Goal: Task Accomplishment & Management: Manage account settings

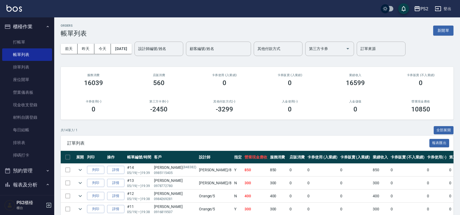
scroll to position [159, 0]
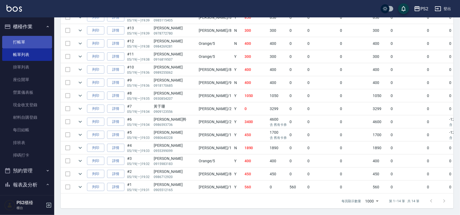
click at [26, 36] on link "打帳單" at bounding box center [27, 42] width 50 height 12
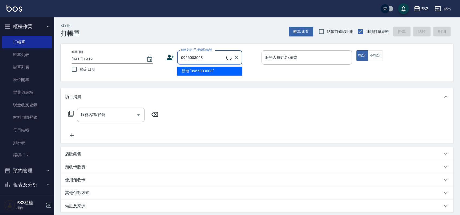
type input "[PERSON_NAME]/0966003008/"
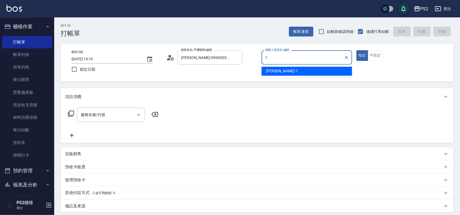
type input "Polly-1"
type button "true"
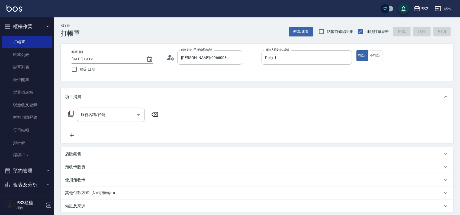
click at [72, 111] on icon at bounding box center [71, 113] width 6 height 6
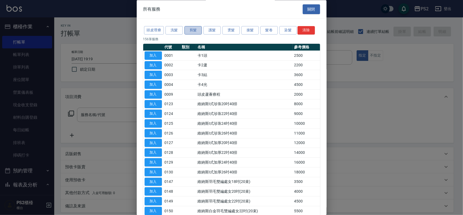
click at [194, 30] on button "剪髮" at bounding box center [192, 30] width 17 height 8
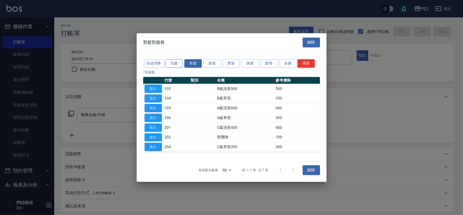
click at [181, 61] on button "洗髮" at bounding box center [173, 63] width 17 height 8
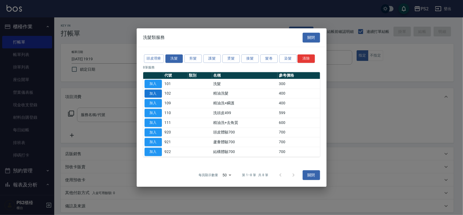
click at [151, 90] on button "加入" at bounding box center [153, 93] width 17 height 8
type input "精油洗髮(102)"
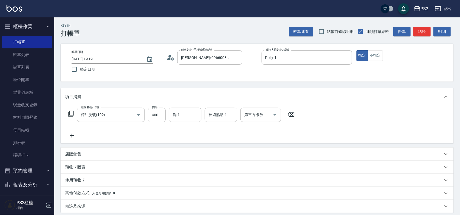
click at [75, 115] on div "服務名稱/代號 精油洗髮(102) 服務名稱/代號 價格 400 價格 洗-1 洗-1 技術協助-1 技術協助-1 第三方卡券 第三方卡券" at bounding box center [181, 114] width 233 height 15
click at [71, 113] on icon at bounding box center [71, 113] width 7 height 7
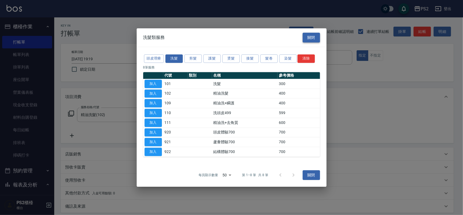
click at [310, 34] on button "關閉" at bounding box center [311, 38] width 17 height 10
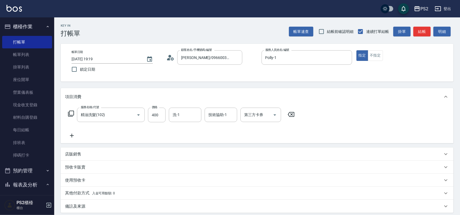
click at [69, 114] on icon at bounding box center [71, 113] width 6 height 6
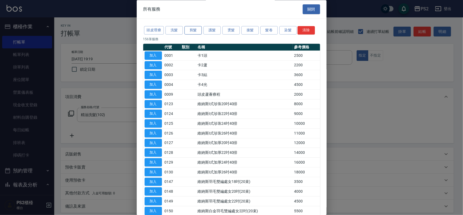
click at [196, 29] on button "剪髮" at bounding box center [192, 30] width 17 height 8
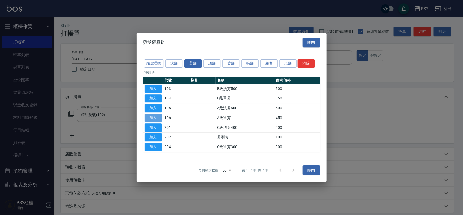
click at [155, 116] on button "加入" at bounding box center [153, 117] width 17 height 8
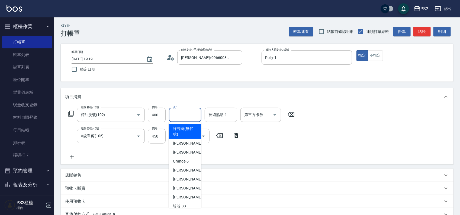
click at [196, 113] on input "洗-1" at bounding box center [185, 114] width 28 height 9
click at [212, 113] on input "技術協助-1" at bounding box center [221, 114] width 28 height 9
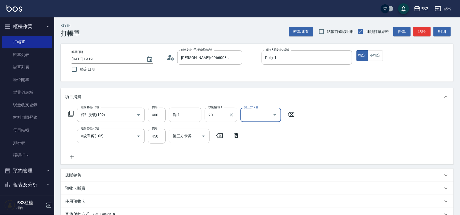
type input "冠霖-20"
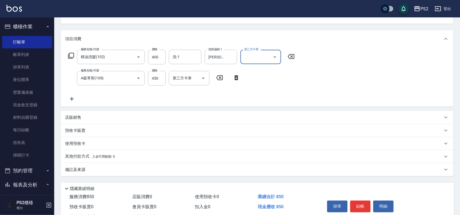
scroll to position [46, 0]
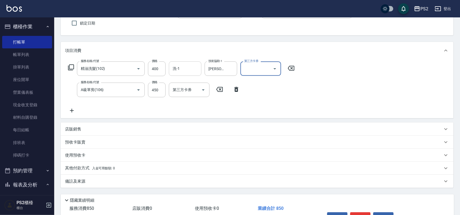
click at [194, 67] on input "洗-1" at bounding box center [185, 68] width 28 height 9
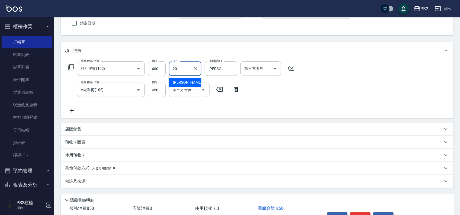
type input "冠霖-20"
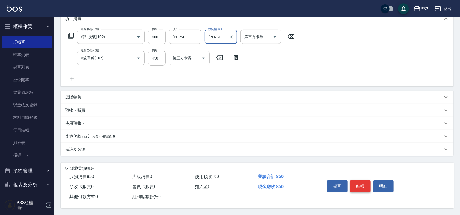
click at [363, 182] on button "結帳" at bounding box center [360, 185] width 20 height 11
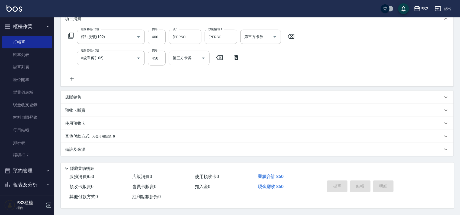
type input "2025/08/11 19:21"
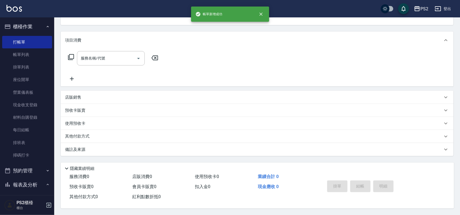
scroll to position [0, 0]
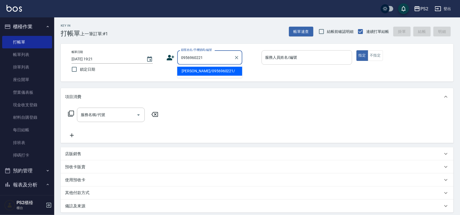
type input "郭騏嘉/0956960221/"
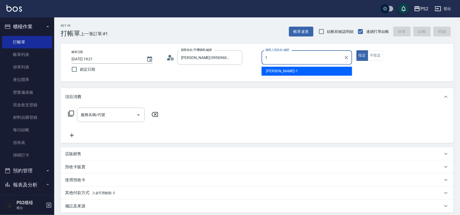
type input "Polly-1"
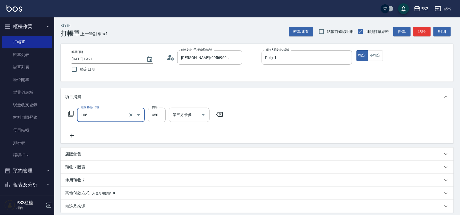
type input "A級單剪(106)"
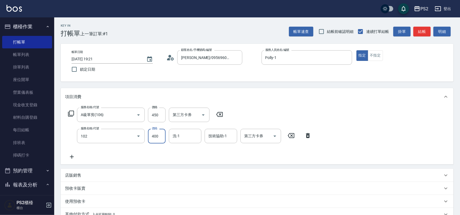
type input "精油洗髮(102)"
type input "冠霖-20"
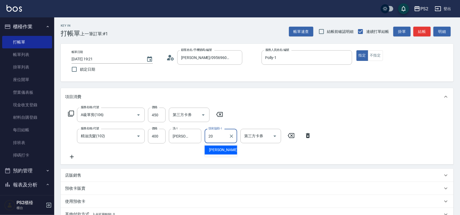
type input "冠霖-20"
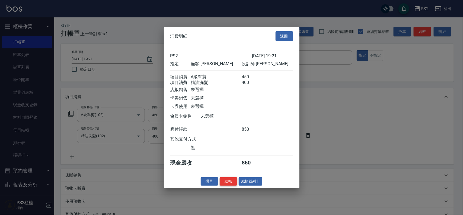
click at [229, 183] on button "結帳" at bounding box center [228, 181] width 17 height 8
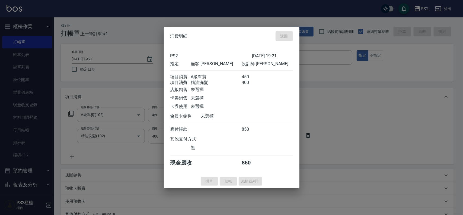
type input "2025/08/11 19:22"
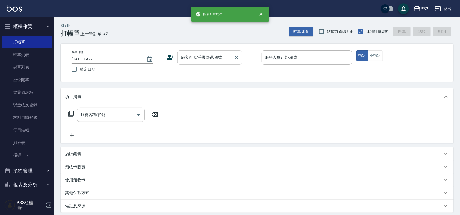
click at [217, 58] on input "顧客姓名/手機號碼/編號" at bounding box center [206, 57] width 52 height 9
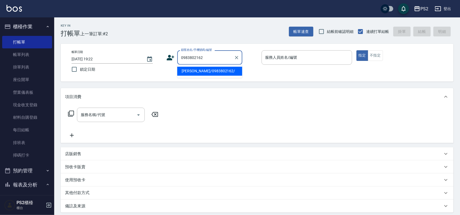
type input "陳柏昇/0983802162/"
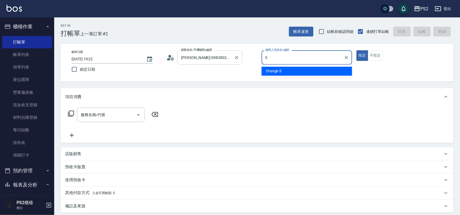
type input "Orange-5"
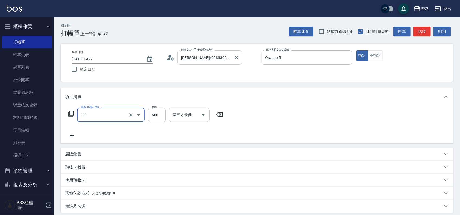
type input "精油洗+去角質(111)"
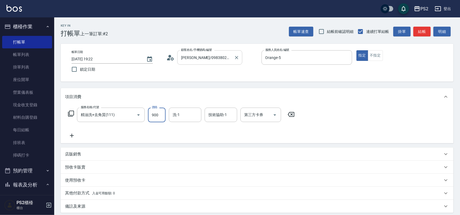
type input "900"
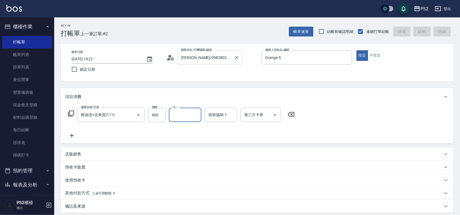
type input "2025/08/11 19:23"
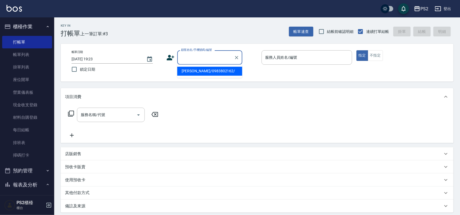
click at [218, 60] on input "顧客姓名/手機號碼/編號" at bounding box center [206, 57] width 52 height 9
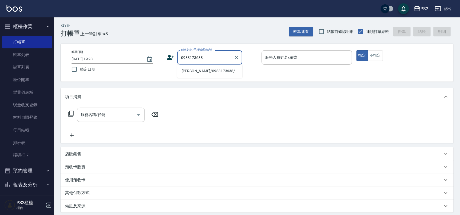
type input "鄭文硯/0983173638/"
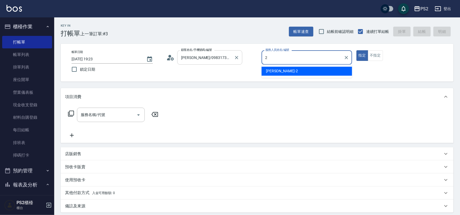
type input "Jason-2"
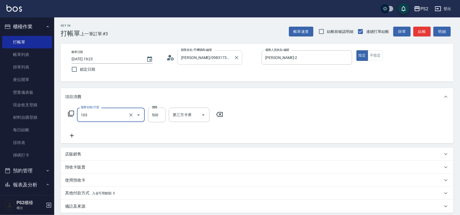
type input "B級洗剪500(103)"
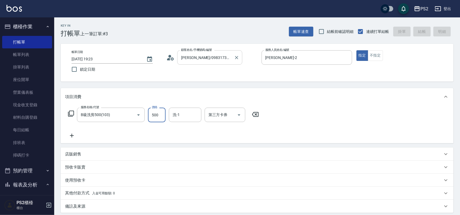
type input "2025/08/11 19:24"
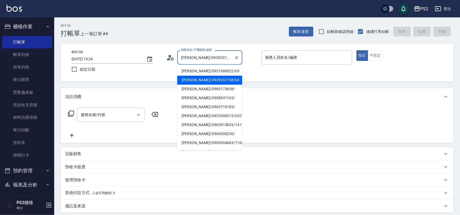
click at [215, 57] on input "林怡君/0939207158/63" at bounding box center [206, 57] width 52 height 9
click at [210, 61] on input "林怡君/0939207158/63" at bounding box center [206, 57] width 52 height 9
click at [211, 62] on input "林怡君/0939207158/63" at bounding box center [206, 57] width 52 height 9
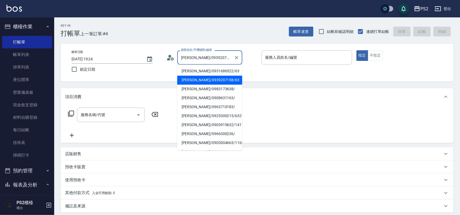
click at [212, 62] on input "林怡君/0939207158/63" at bounding box center [206, 57] width 52 height 9
click at [213, 62] on input "林怡君/0939207158/63" at bounding box center [206, 57] width 52 height 9
click at [215, 59] on input "林怡君/0939207158/63" at bounding box center [206, 57] width 52 height 9
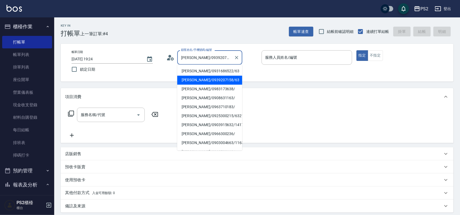
click at [215, 56] on input "林怡君/0939207158/63" at bounding box center [206, 57] width 52 height 9
click at [213, 55] on input "林怡君/0939207158/63" at bounding box center [206, 57] width 52 height 9
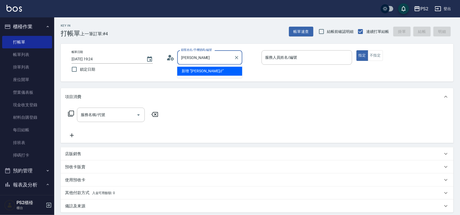
type input "林"
type input "黃靖然/0976226321/"
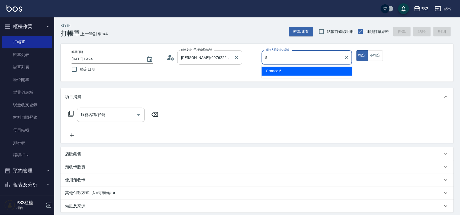
type input "Orange-5"
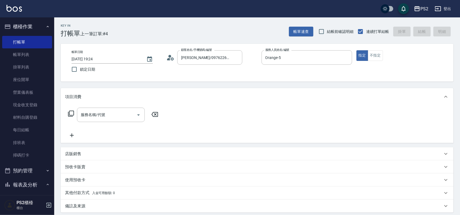
click at [93, 155] on div "店販銷售" at bounding box center [254, 154] width 378 height 6
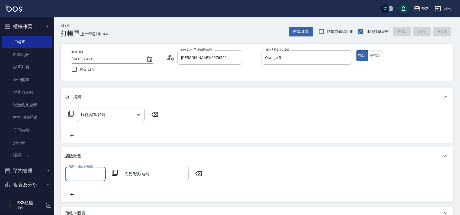
click at [113, 170] on icon at bounding box center [115, 172] width 6 height 6
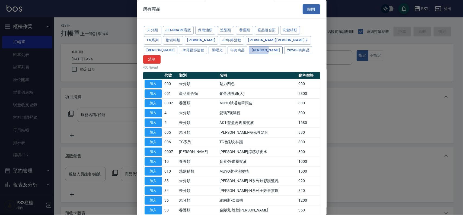
click at [249, 50] on button "珀藍" at bounding box center [266, 50] width 34 height 8
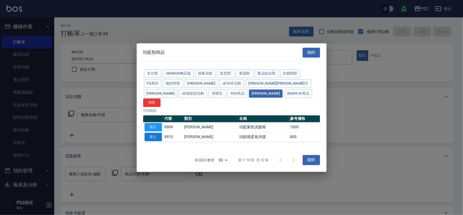
click at [152, 132] on button "加入" at bounding box center [153, 136] width 17 height 8
type input "珀藍噴柔免沖護"
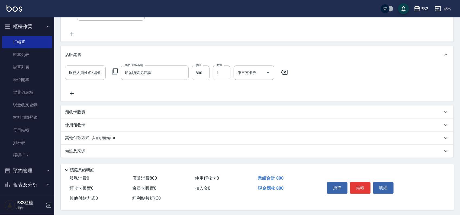
scroll to position [102, 0]
click at [115, 72] on icon at bounding box center [115, 71] width 6 height 6
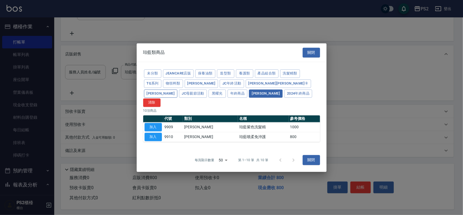
click at [178, 89] on button "華旭" at bounding box center [161, 93] width 34 height 8
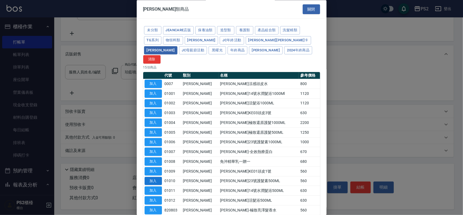
click at [160, 177] on button "加入" at bounding box center [153, 181] width 17 height 8
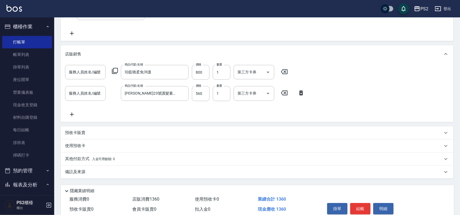
click at [116, 71] on icon at bounding box center [115, 71] width 7 height 7
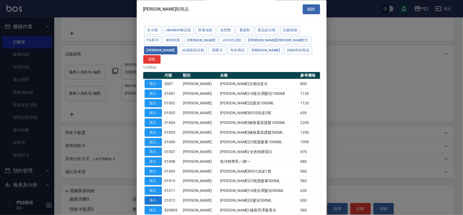
click at [153, 196] on button "加入" at bounding box center [153, 200] width 17 height 8
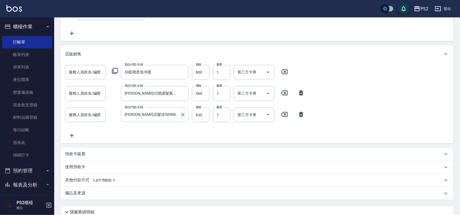
click at [185, 116] on icon "Clear" at bounding box center [182, 114] width 5 height 5
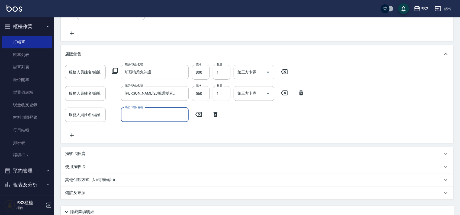
click at [113, 68] on icon at bounding box center [115, 71] width 7 height 7
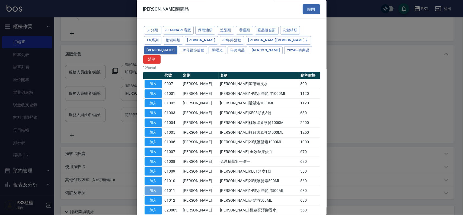
click at [157, 186] on button "加入" at bounding box center [153, 190] width 17 height 8
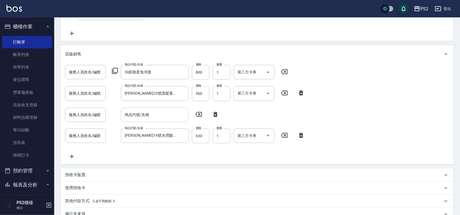
click at [217, 114] on icon at bounding box center [216, 114] width 4 height 5
type input "[PERSON_NAME]14號水潤髮浴500ML"
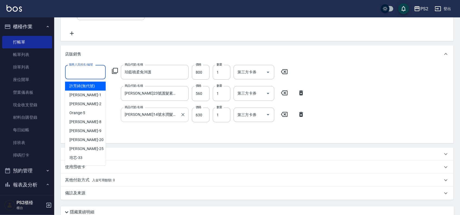
click at [92, 71] on div "服務人員姓名/編號 服務人員姓名/編號" at bounding box center [85, 72] width 41 height 15
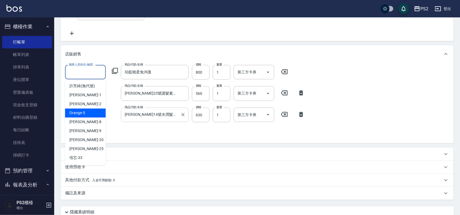
click at [86, 110] on div "Orange -5" at bounding box center [85, 112] width 41 height 9
type input "Orange-5"
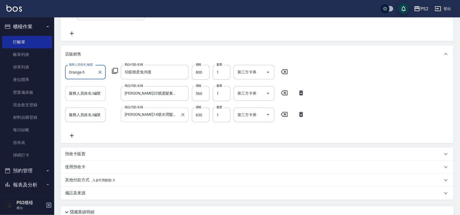
click at [91, 94] on input "服務人員姓名/編號" at bounding box center [86, 92] width 36 height 9
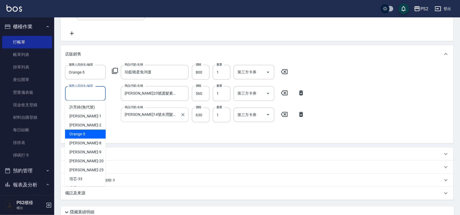
click at [79, 132] on span "Orange -5" at bounding box center [77, 134] width 16 height 6
type input "Orange-5"
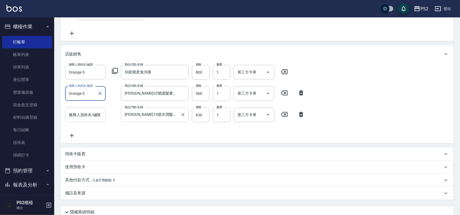
click at [88, 114] on input "服務人員姓名/編號" at bounding box center [86, 114] width 36 height 9
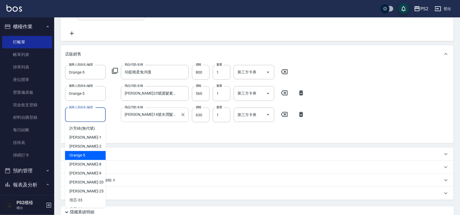
click at [78, 152] on span "Orange -5" at bounding box center [77, 155] width 16 height 6
type input "Orange-5"
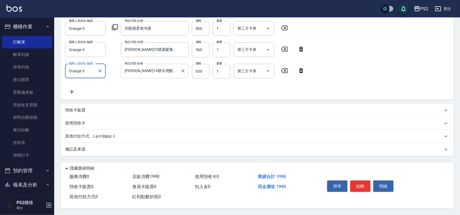
scroll to position [147, 0]
click at [362, 184] on button "結帳" at bounding box center [360, 185] width 20 height 11
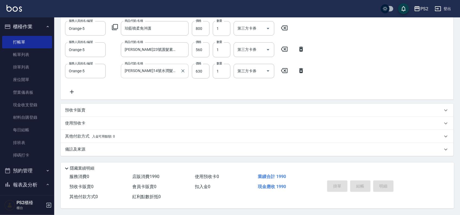
type input "2025/08/11 19:25"
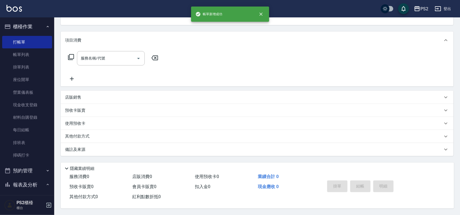
scroll to position [0, 0]
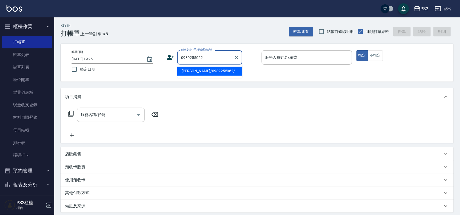
type input "林佳穎/0989255062/"
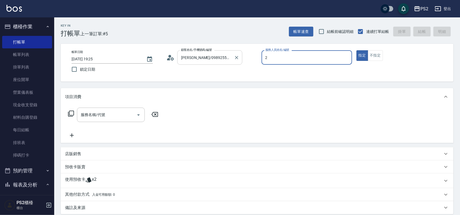
type input "Jason-2"
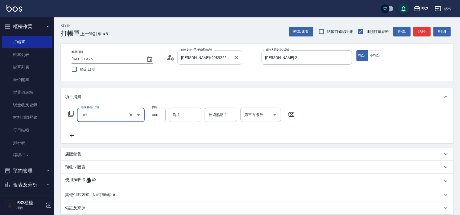
type input "精油洗髮(102)"
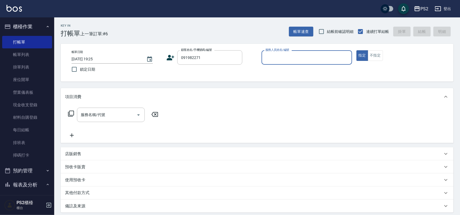
drag, startPoint x: 224, startPoint y: 60, endPoint x: 231, endPoint y: 49, distance: 13.0
click at [230, 53] on input "091982271" at bounding box center [206, 57] width 52 height 9
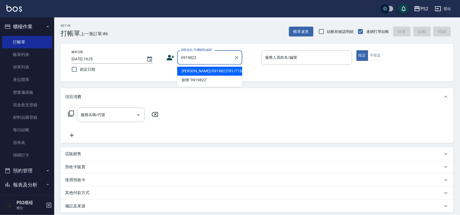
type input "康茗琇/0919822781/713833"
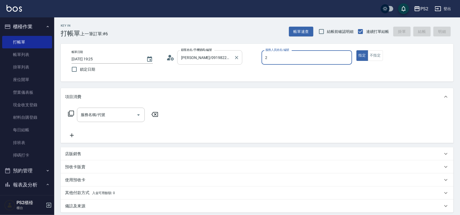
type input "Jason-2"
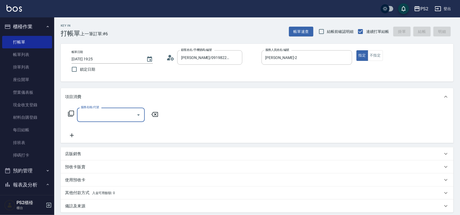
drag, startPoint x: 111, startPoint y: 107, endPoint x: 89, endPoint y: 109, distance: 22.6
click at [89, 109] on div "項目消費 服務名稱/代號 服務名稱/代號" at bounding box center [257, 115] width 393 height 55
click at [72, 115] on icon at bounding box center [71, 113] width 7 height 7
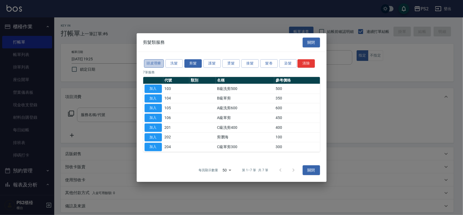
click at [157, 65] on button "頭皮理療" at bounding box center [154, 63] width 20 height 8
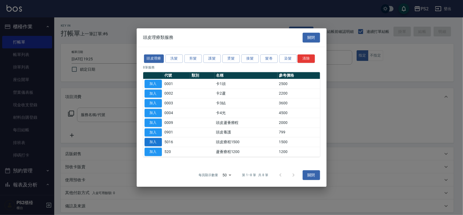
click at [154, 141] on button "加入" at bounding box center [153, 142] width 17 height 8
type input "頭皮療程1500(5016)"
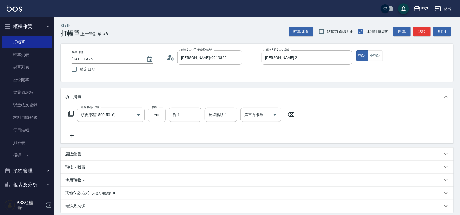
click at [155, 113] on input "1500" at bounding box center [157, 114] width 18 height 15
type input "2050"
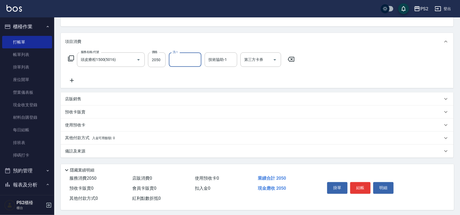
scroll to position [59, 0]
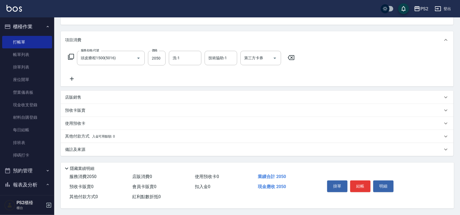
drag, startPoint x: 99, startPoint y: 136, endPoint x: 103, endPoint y: 136, distance: 4.1
click at [100, 136] on p "其他付款方式 入金可用餘額: 0" at bounding box center [90, 136] width 50 height 6
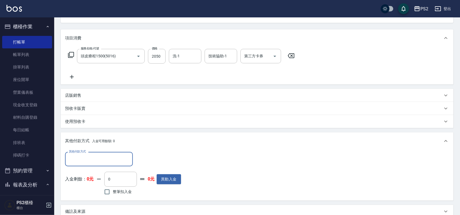
scroll to position [0, 0]
click at [88, 166] on div "其他付款方式" at bounding box center [99, 159] width 68 height 14
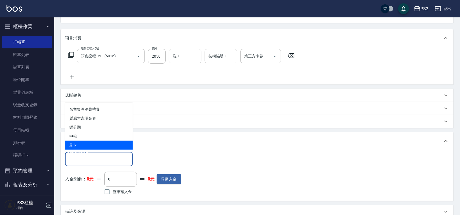
click at [85, 143] on span "刷卡" at bounding box center [99, 144] width 68 height 9
type input "刷卡"
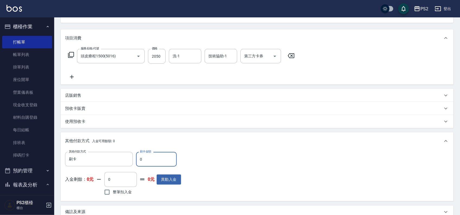
click at [155, 156] on input "0" at bounding box center [156, 159] width 41 height 15
type input "2050"
type input "2025/08/11 19:26"
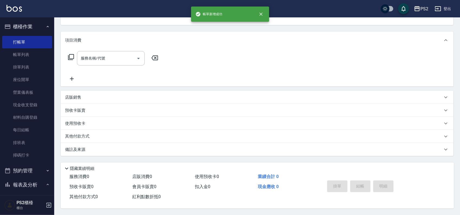
scroll to position [52, 0]
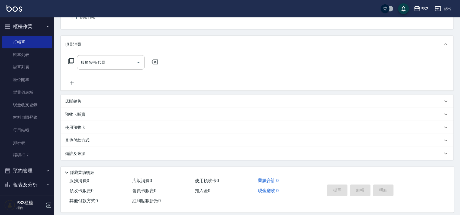
type input "7"
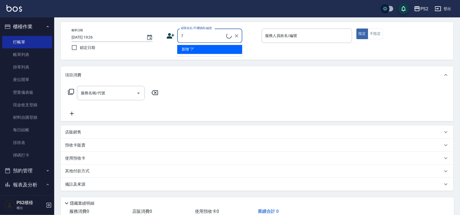
scroll to position [0, 0]
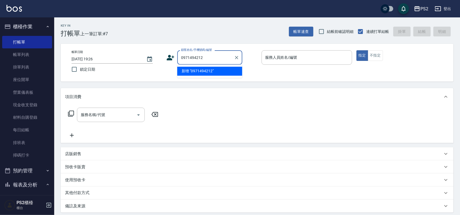
type input "0971494212"
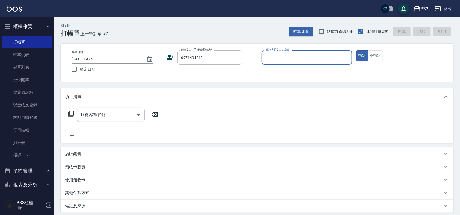
click at [171, 55] on icon at bounding box center [171, 57] width 8 height 8
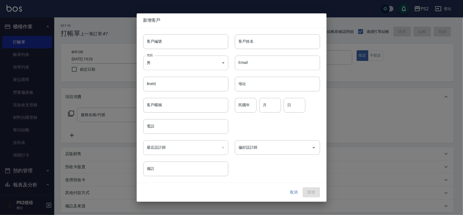
type input "0971494212"
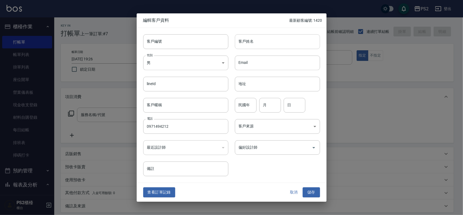
click at [267, 40] on input "客戶姓名" at bounding box center [277, 41] width 85 height 15
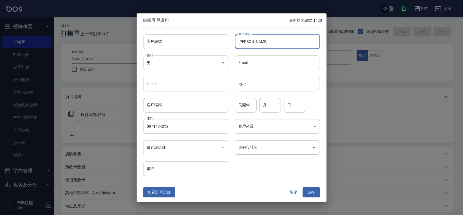
type input "劉文君"
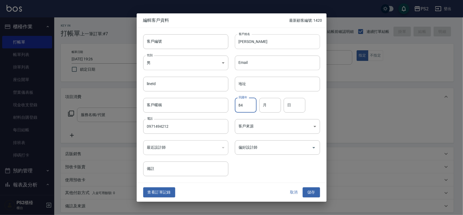
type input "84"
type input "03"
type input "13"
click at [303, 187] on button "儲存" at bounding box center [311, 192] width 17 height 10
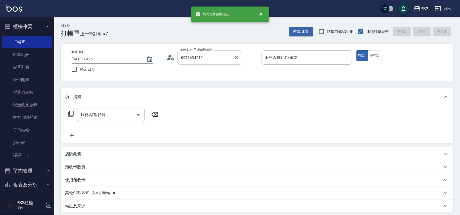
click at [212, 51] on div "0971494212 顧客姓名/手機號碼/編號" at bounding box center [209, 57] width 65 height 14
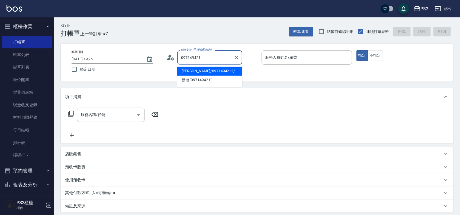
type input "劉文君/0971494212/"
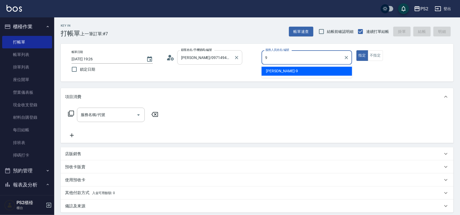
type input "Nina-9"
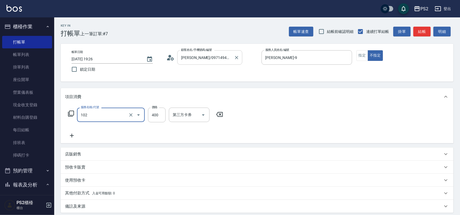
type input "精油洗髮(102)"
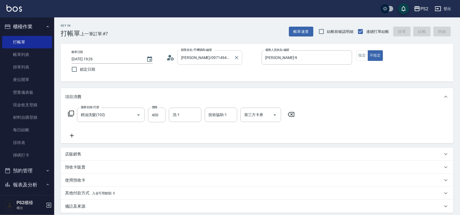
type input "2025/08/11 19:28"
click at [212, 51] on div "顧客姓名/手機號碼/編號 顧客姓名/手機號碼/編號" at bounding box center [209, 57] width 65 height 14
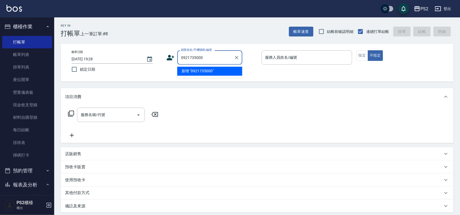
type input "0921735000"
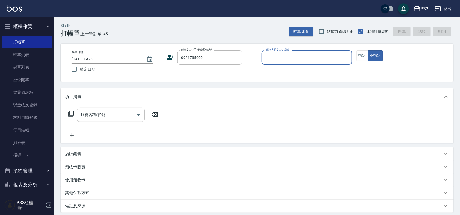
click at [164, 59] on div "帳單日期 2025/08/11 19:28 鎖定日期 顧客姓名/手機號碼/編號 0921735000 顧客姓名/手機號碼/編號 服務人員姓名/編號 服務人員姓…" at bounding box center [257, 62] width 380 height 25
click at [170, 56] on icon at bounding box center [171, 57] width 8 height 5
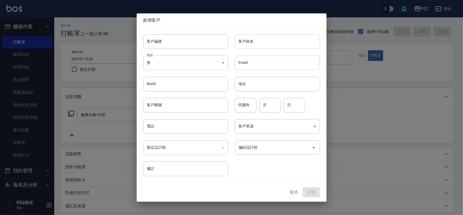
type input "0921735000"
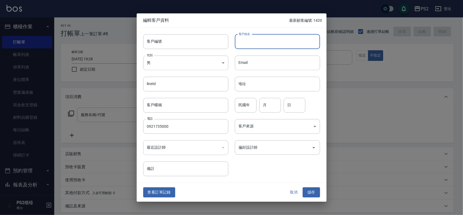
click at [249, 43] on input "客戶姓名" at bounding box center [277, 41] width 85 height 15
type input "江佳薰"
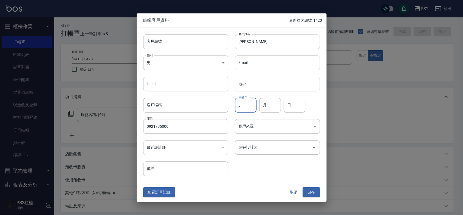
type input "8"
type input "01"
click at [303, 187] on button "儲存" at bounding box center [311, 192] width 17 height 10
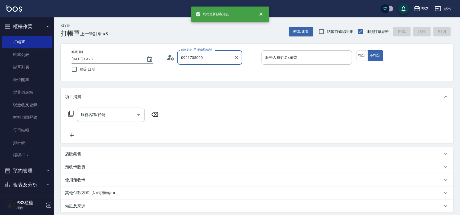
click at [223, 53] on input "0921735000" at bounding box center [206, 57] width 52 height 9
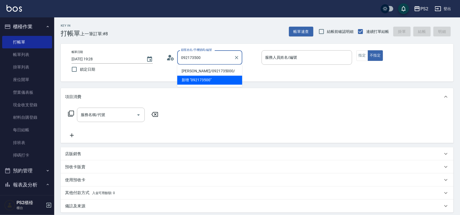
type input "江佳薰/0921735000/"
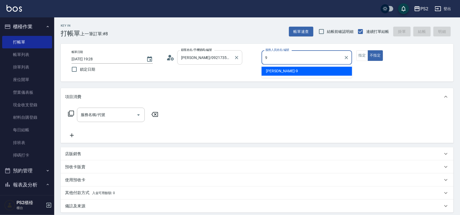
type input "Nina-9"
type button "false"
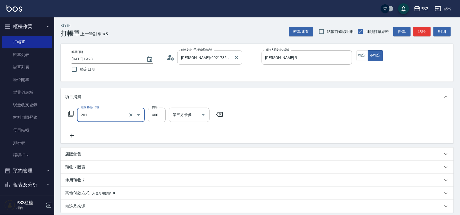
type input "C級洗剪400(201)"
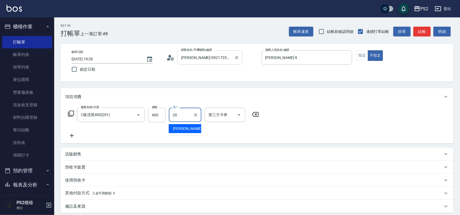
type input "冠霖-20"
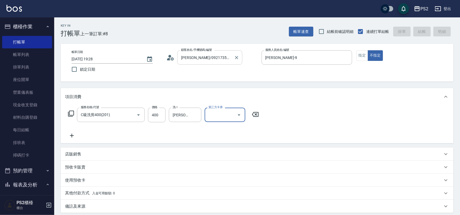
type input "2025/08/11 19:29"
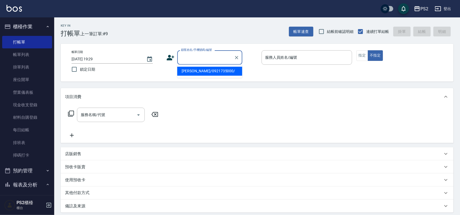
click at [212, 59] on input "顧客姓名/手機號碼/編號" at bounding box center [206, 57] width 52 height 9
type input "0981150816"
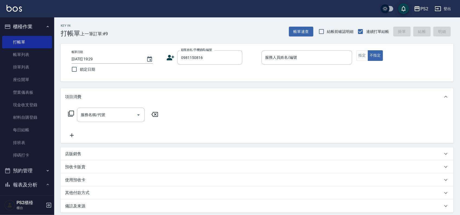
drag, startPoint x: 162, startPoint y: 58, endPoint x: 170, endPoint y: 58, distance: 8.1
click at [162, 58] on div "帳單日期 2025/08/11 19:29 鎖定日期 顧客姓名/手機號碼/編號 0981150816 顧客姓名/手機號碼/編號 服務人員姓名/編號 服務人員姓…" at bounding box center [257, 62] width 380 height 25
click at [170, 58] on icon at bounding box center [171, 57] width 8 height 5
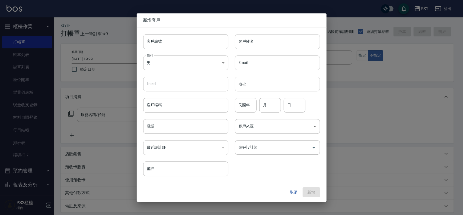
type input "0981150816"
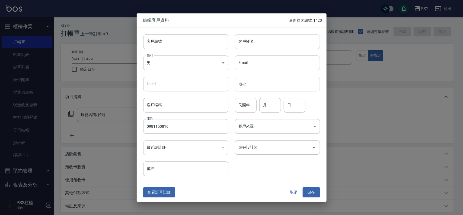
click at [277, 40] on input "客戶姓名" at bounding box center [277, 41] width 85 height 15
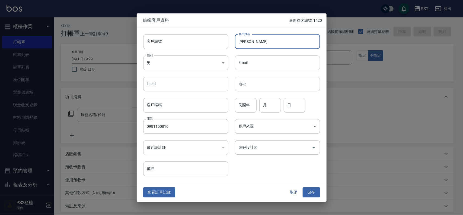
type input "陳耘希"
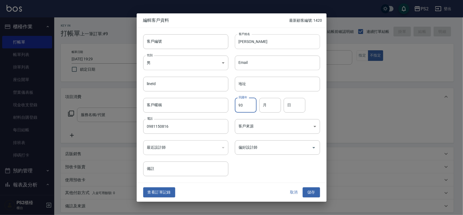
type input "93"
type input "07"
type input "26"
click at [303, 187] on button "儲存" at bounding box center [311, 192] width 17 height 10
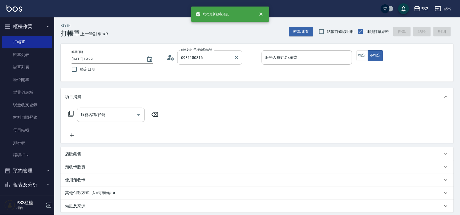
click at [222, 55] on input "0981150816" at bounding box center [206, 57] width 52 height 9
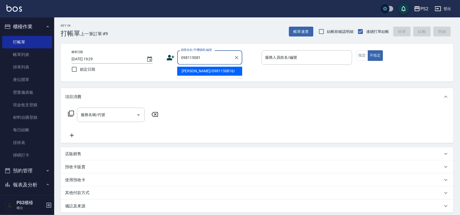
click at [222, 55] on input "098115081" at bounding box center [206, 57] width 52 height 9
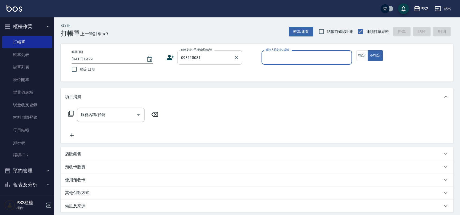
click at [222, 55] on input "098115081" at bounding box center [206, 57] width 52 height 9
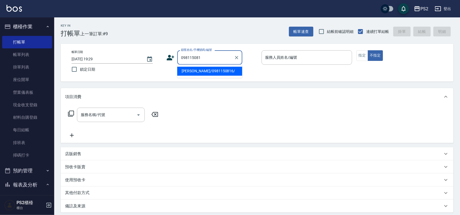
type input "陳耘希/0981150816/"
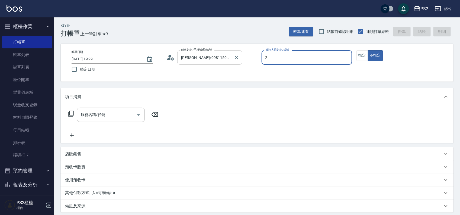
type input "Jason-2"
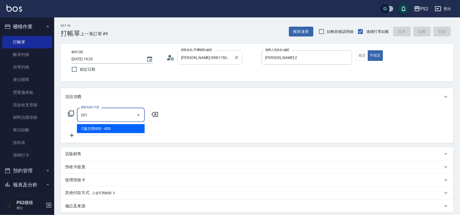
type input "C級洗剪400(201)"
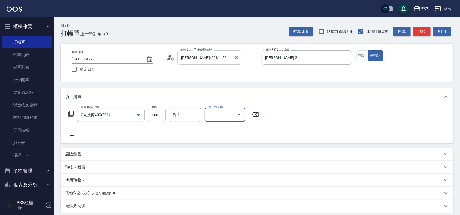
type input "2025/08/11 19:30"
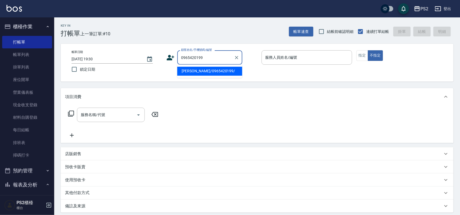
type input "吳孟學/0965420199/"
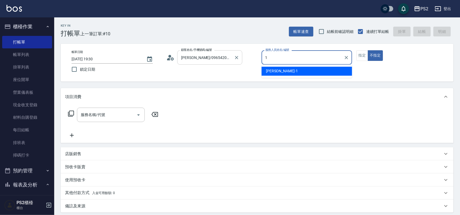
type input "Polly-1"
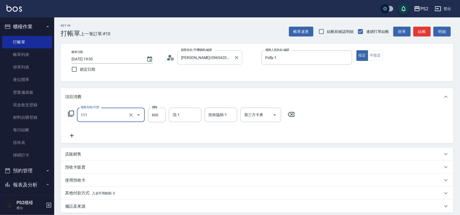
type input "精油洗+去角質(111)"
type input "900"
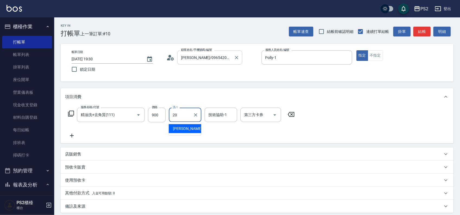
type input "冠霖-20"
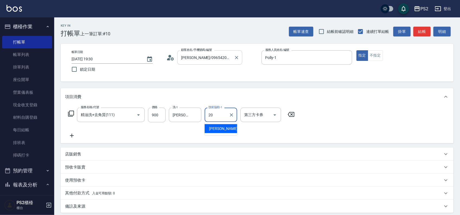
type input "冠霖-20"
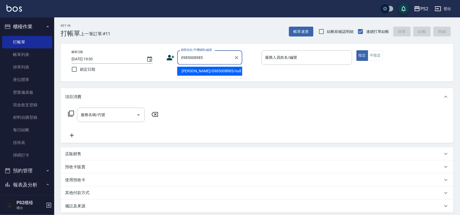
type input "王世丞/0985008985/null"
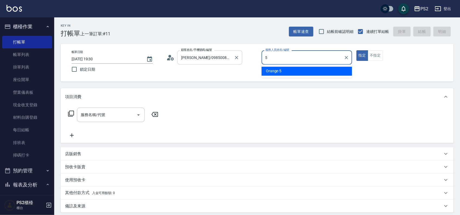
type input "Orange-5"
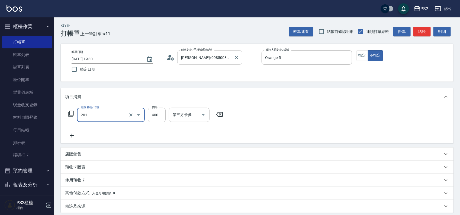
type input "C級洗剪400(201)"
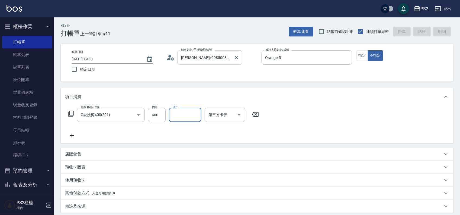
type input "2025/08/11 19:31"
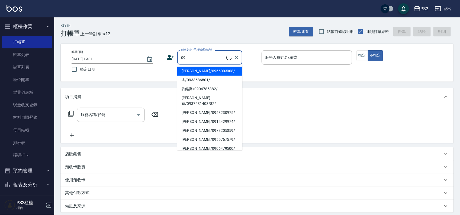
type input "0"
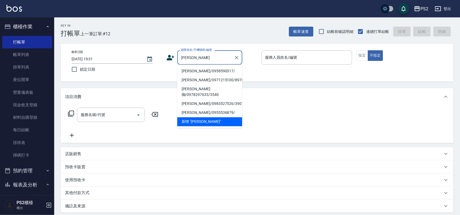
click at [212, 71] on li "王巧儀/0958590317/" at bounding box center [209, 71] width 65 height 9
type input "王巧儀/0958590317/"
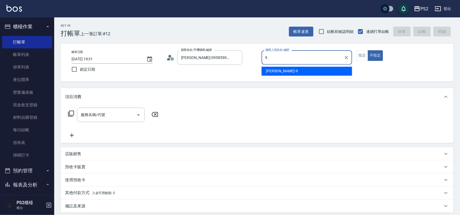
type input "Nina-9"
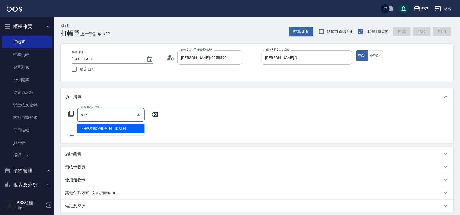
type input "SH熱朔單燙2000(807)"
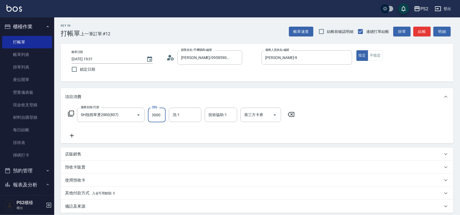
type input "3000"
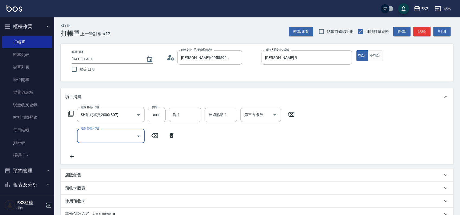
type input "5"
type input "溫碩髮長(313)"
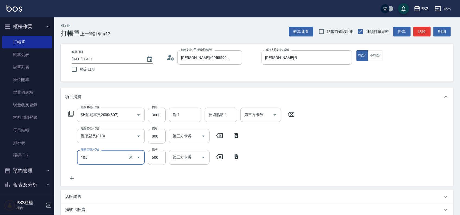
type input "A級洗剪600(105)"
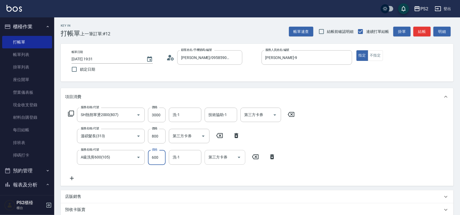
scroll to position [101, 0]
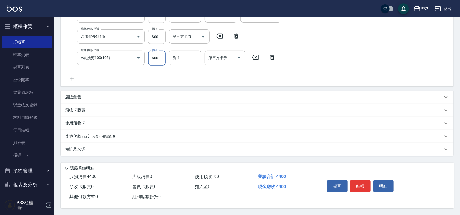
click at [108, 134] on span "入金可用餘額: 0" at bounding box center [103, 136] width 23 height 4
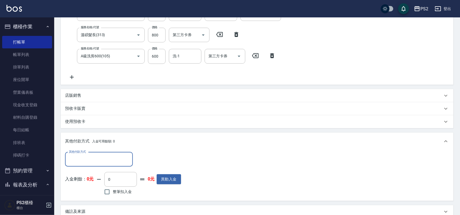
scroll to position [0, 0]
click at [86, 155] on input "其他付款方式" at bounding box center [99, 158] width 63 height 9
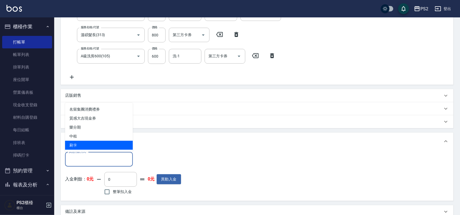
click at [99, 148] on span "刷卡" at bounding box center [99, 144] width 68 height 9
type input "刷卡"
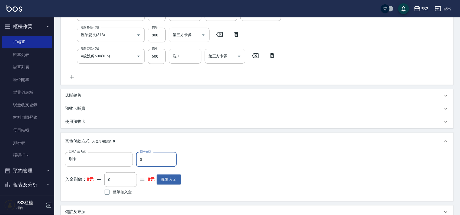
drag, startPoint x: 153, startPoint y: 155, endPoint x: 139, endPoint y: 158, distance: 13.8
click at [139, 158] on input "0" at bounding box center [156, 159] width 41 height 15
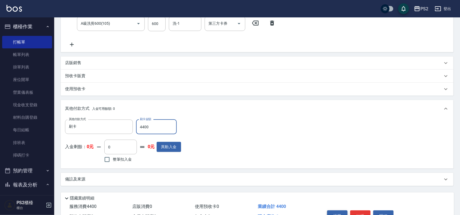
scroll to position [165, 0]
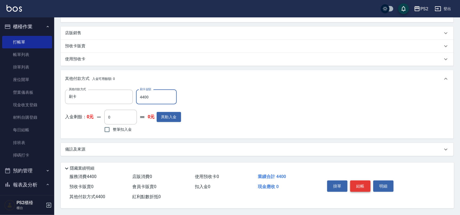
type input "4400"
click at [361, 184] on button "結帳" at bounding box center [360, 185] width 20 height 11
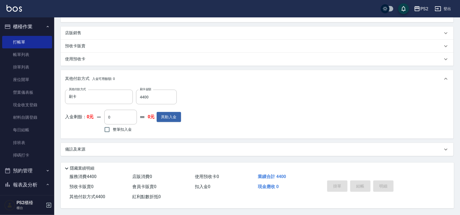
type input "2025/08/11 19:32"
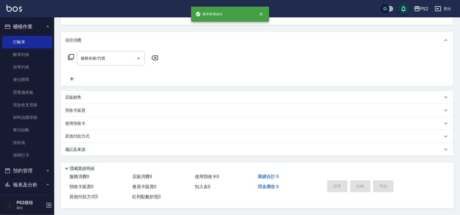
scroll to position [0, 0]
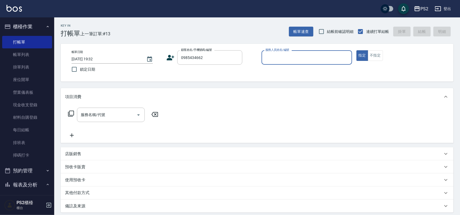
type input "楊凱婷/0985434662/826"
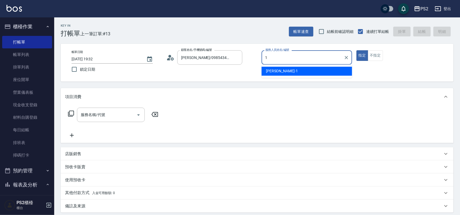
type input "Polly-1"
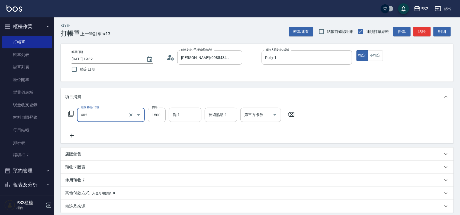
type input "染髮+髮還原1500(402)"
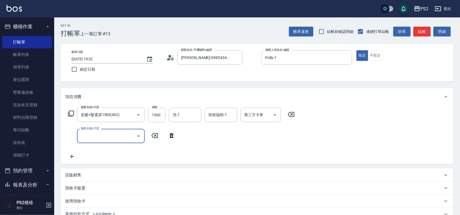
type input "5"
type input "SH熱朔單燙2000(807)"
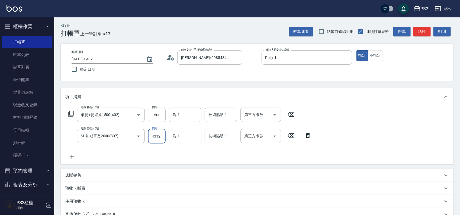
type input "4312"
click at [229, 136] on input "技術協助-1" at bounding box center [221, 135] width 28 height 9
type input "冠霖-20"
click at [175, 135] on input "洗-1" at bounding box center [185, 135] width 28 height 9
type input "冠霖-20"
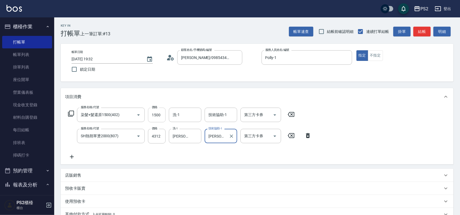
click at [159, 115] on input "1500" at bounding box center [157, 114] width 18 height 15
drag, startPoint x: 161, startPoint y: 135, endPoint x: 113, endPoint y: 134, distance: 47.2
click at [114, 134] on div "服務名稱/代號 SH熱朔單燙2000(807) 服務名稱/代號 價格 2464 價格 洗-1 冠霖-20 洗-1 技術協助-1 冠霖-20 技術協助-1 第三…" at bounding box center [190, 136] width 250 height 15
type input "4312"
click at [158, 110] on input "1500" at bounding box center [157, 114] width 18 height 15
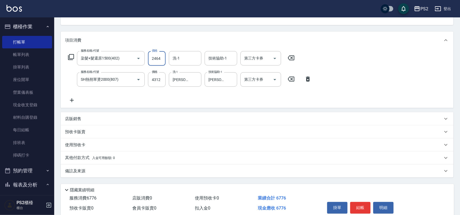
scroll to position [80, 0]
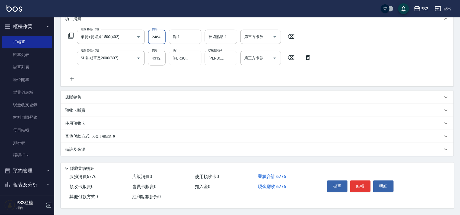
type input "2464"
click at [97, 134] on span "入金可用餘額: 0" at bounding box center [103, 136] width 23 height 4
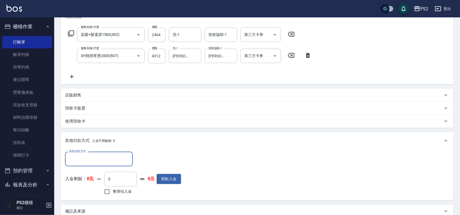
scroll to position [0, 0]
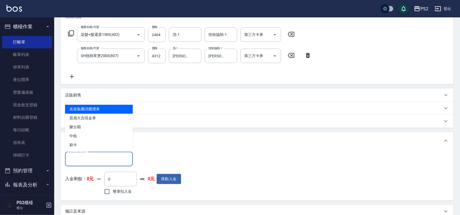
click at [76, 155] on input "其他付款方式" at bounding box center [99, 158] width 63 height 9
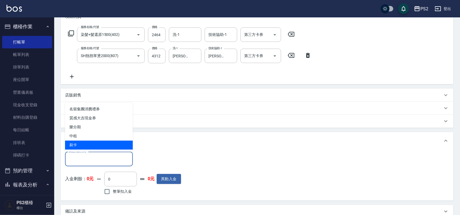
click at [81, 143] on span "刷卡" at bounding box center [99, 144] width 68 height 9
type input "刷卡"
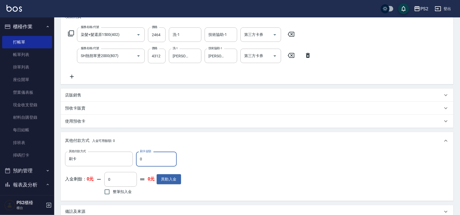
drag, startPoint x: 147, startPoint y: 162, endPoint x: 140, endPoint y: 162, distance: 7.1
click at [140, 162] on input "0" at bounding box center [156, 158] width 41 height 15
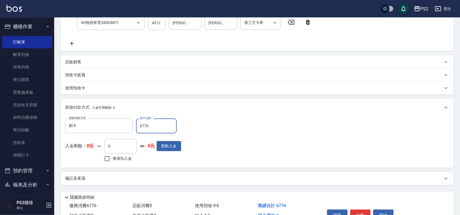
scroll to position [144, 0]
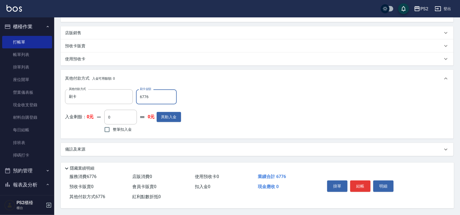
type input "6776"
click at [371, 183] on div "掛單 結帳 明細" at bounding box center [360, 186] width 71 height 17
click at [369, 183] on button "結帳" at bounding box center [360, 185] width 20 height 11
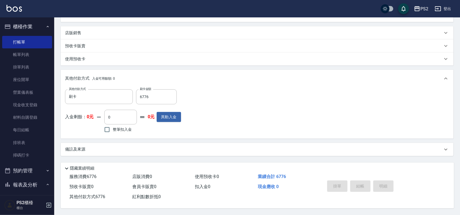
scroll to position [0, 0]
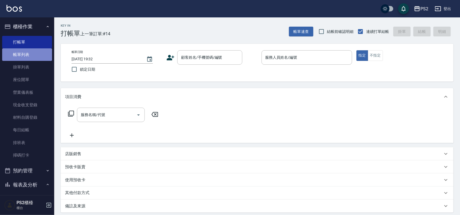
click at [31, 56] on link "帳單列表" at bounding box center [27, 54] width 50 height 12
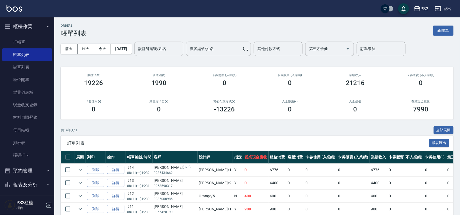
click at [154, 45] on div "設計師編號/姓名 設計師編號/姓名" at bounding box center [159, 48] width 49 height 14
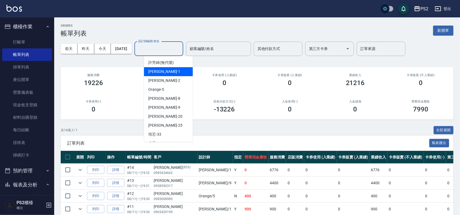
click at [174, 72] on div "Polly -1" at bounding box center [168, 71] width 49 height 9
type input "Polly-1"
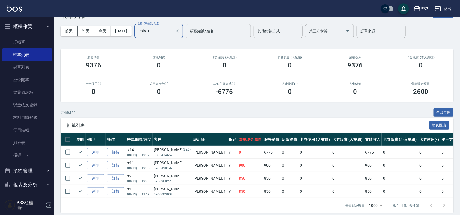
scroll to position [27, 0]
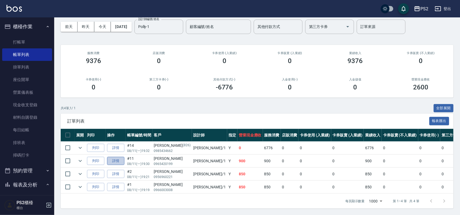
click at [114, 156] on link "詳情" at bounding box center [115, 160] width 17 height 8
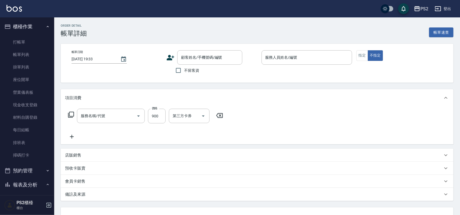
type input "2025/08/11 19:30"
type input "Polly-1"
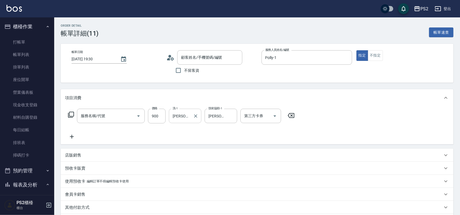
type input "精油洗+去角質(111)"
type input "吳孟學/0965420199/"
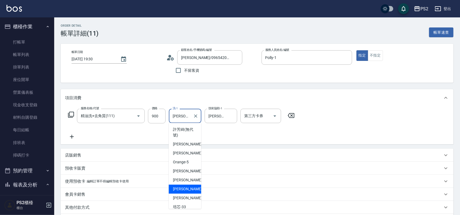
click at [185, 117] on input "冠霖-20" at bounding box center [181, 115] width 20 height 9
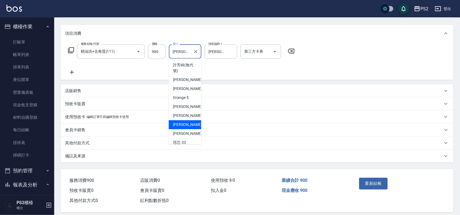
scroll to position [70, 0]
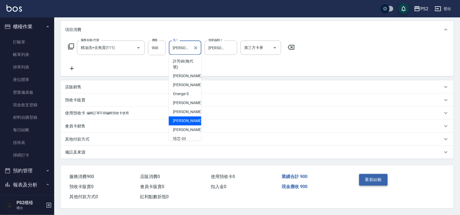
click at [367, 175] on button "重新結帳" at bounding box center [373, 179] width 29 height 11
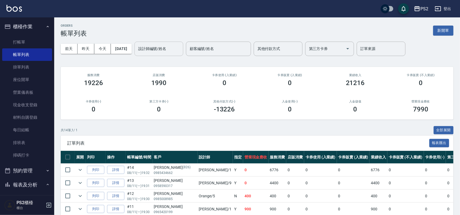
click at [153, 50] on input "設計師編號/姓名" at bounding box center [159, 48] width 44 height 9
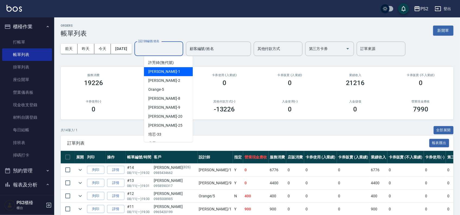
click at [166, 72] on div "Polly -1" at bounding box center [168, 71] width 49 height 9
type input "Polly-1"
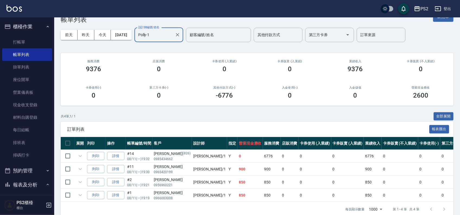
scroll to position [27, 0]
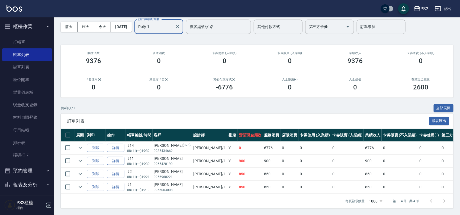
click at [121, 156] on link "詳情" at bounding box center [115, 160] width 17 height 8
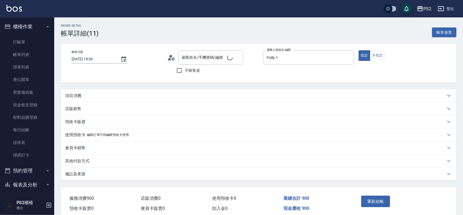
type input "2025/08/11 19:30"
type input "Polly-1"
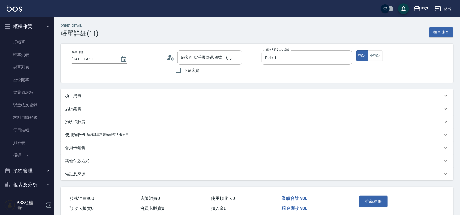
type input "吳孟學/0965420199/"
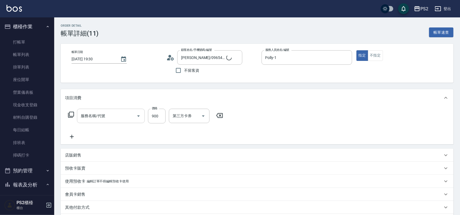
click at [98, 113] on div "服務名稱/代號 服務名稱/代號" at bounding box center [111, 115] width 68 height 15
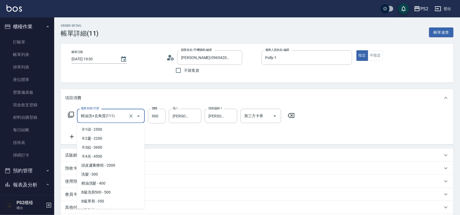
scroll to position [41, 0]
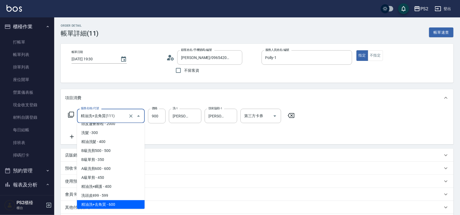
click at [97, 112] on input "精油洗+去角質(111)" at bounding box center [103, 115] width 48 height 9
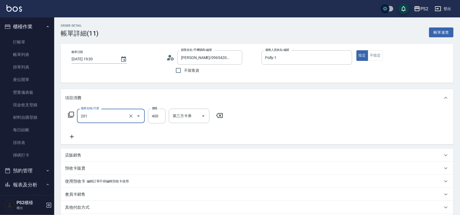
type input "C級洗剪400(201)"
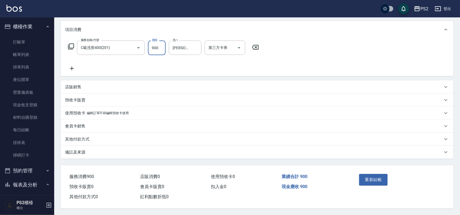
scroll to position [70, 0]
type input "900"
click at [373, 174] on button "重新結帳" at bounding box center [373, 179] width 29 height 11
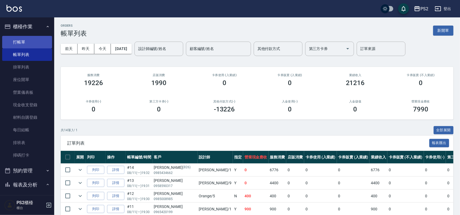
click at [19, 40] on link "打帳單" at bounding box center [27, 42] width 50 height 12
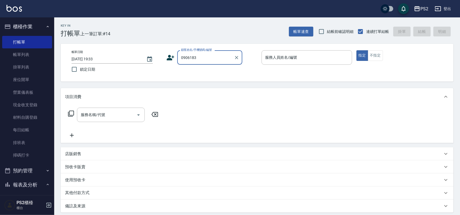
click at [220, 58] on input "0906183" at bounding box center [206, 57] width 52 height 9
type input "0905676183"
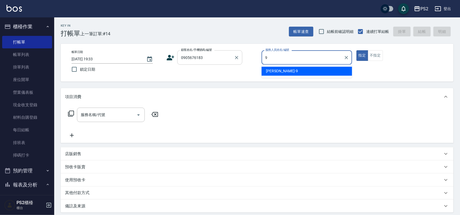
type input "Nina-9"
type button "true"
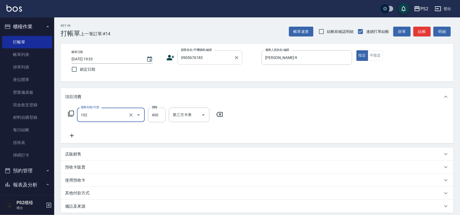
type input "精油洗髮(102)"
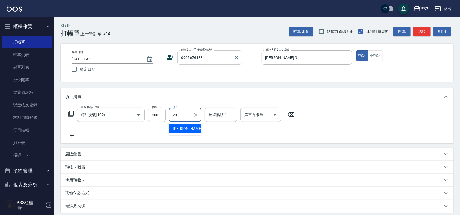
type input "冠霖-20"
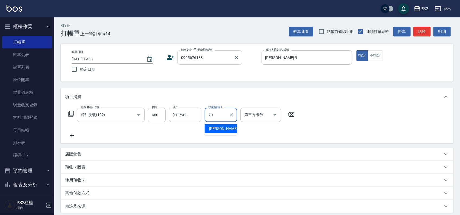
type input "冠霖-20"
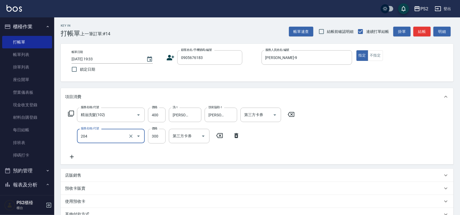
type input "C級單剪300(204)"
click at [167, 55] on icon at bounding box center [171, 57] width 8 height 8
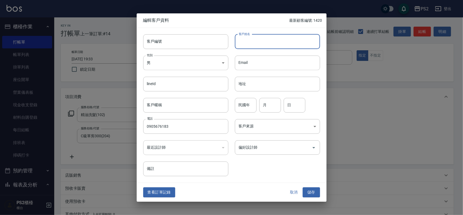
click at [247, 44] on input "客戶姓名" at bounding box center [277, 41] width 85 height 15
type input "彭隹和"
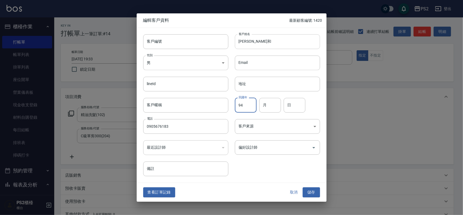
type input "94"
type input "11"
type input "2"
click at [318, 194] on button "儲存" at bounding box center [311, 192] width 17 height 10
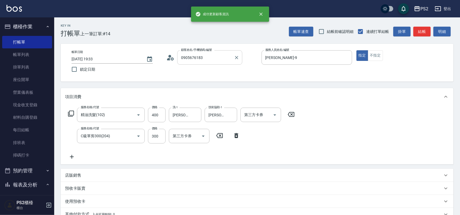
click at [212, 60] on input "0905676183" at bounding box center [206, 57] width 52 height 9
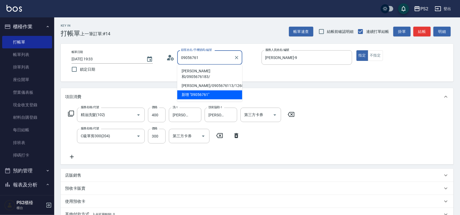
click at [211, 70] on li "彭隹和/0905676183/" at bounding box center [209, 74] width 65 height 15
type input "彭隹和/0905676183/"
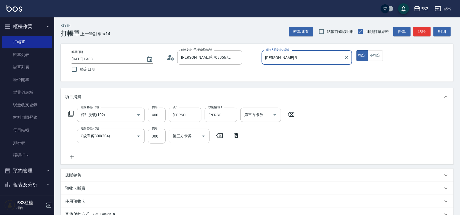
click at [424, 28] on button "結帳" at bounding box center [422, 32] width 17 height 10
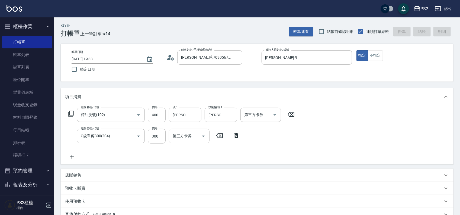
type input "2025/08/11 19:34"
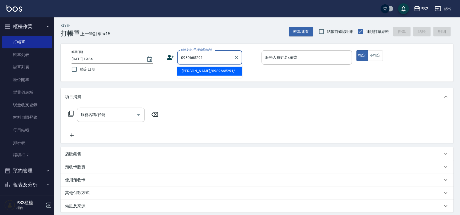
type input "許庭淮/0989665291/"
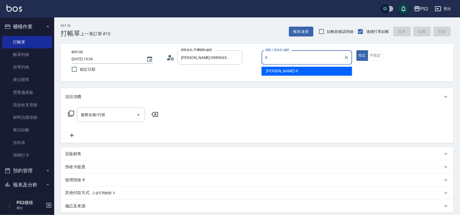
type input "Nina-9"
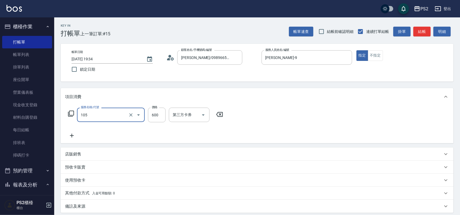
type input "A級洗剪600(105)"
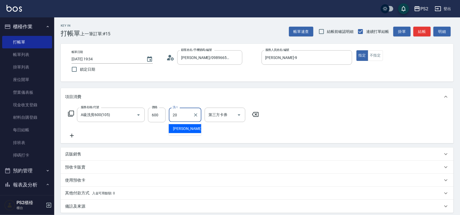
type input "冠霖-20"
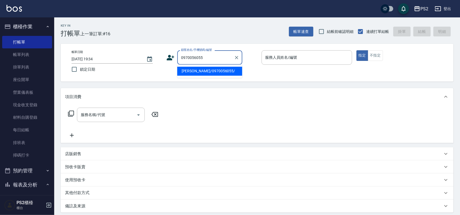
type input "莊璵熒/0970056055/"
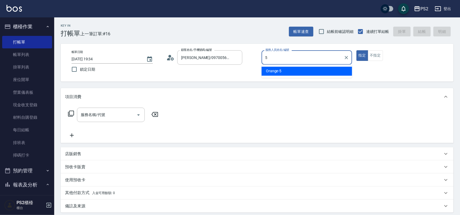
type input "Orange-5"
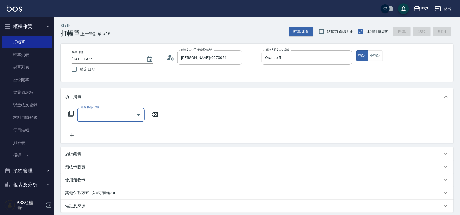
type input "2"
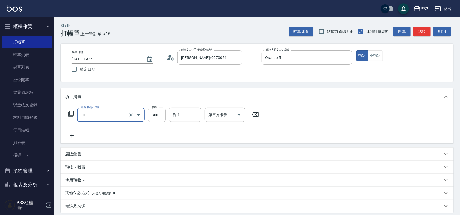
type input "洗髮(101)"
type input "400"
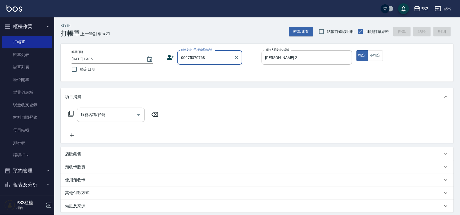
drag, startPoint x: 187, startPoint y: 57, endPoint x: 175, endPoint y: 57, distance: 12.2
click at [175, 57] on div "顧客姓名/手機號碼/編號 00075370768 顧客姓名/手機號碼/編號" at bounding box center [212, 57] width 91 height 14
click at [205, 70] on li "趙柏諺/0975370768/" at bounding box center [209, 71] width 65 height 9
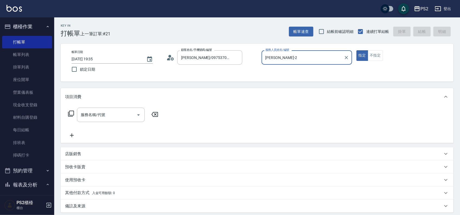
click at [169, 59] on icon at bounding box center [168, 59] width 3 height 2
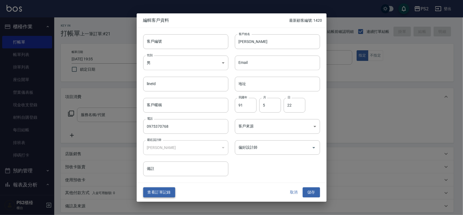
click at [167, 187] on button "查看訂單記錄" at bounding box center [159, 192] width 32 height 10
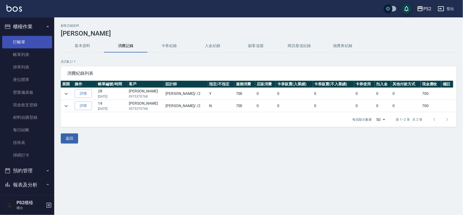
click at [24, 42] on link "打帳單" at bounding box center [27, 42] width 50 height 12
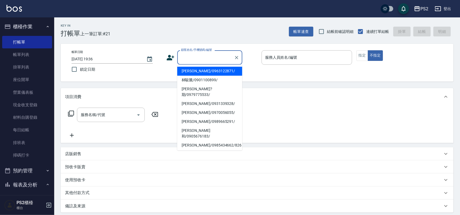
click at [195, 54] on input "顧客姓名/手機號碼/編號" at bounding box center [206, 57] width 52 height 9
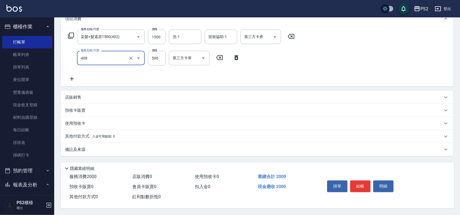
scroll to position [80, 0]
click at [357, 184] on button "結帳" at bounding box center [360, 185] width 20 height 11
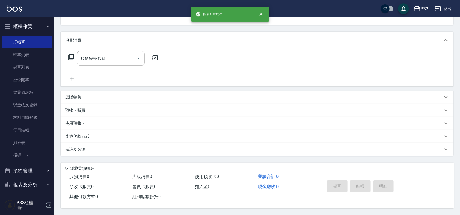
scroll to position [0, 0]
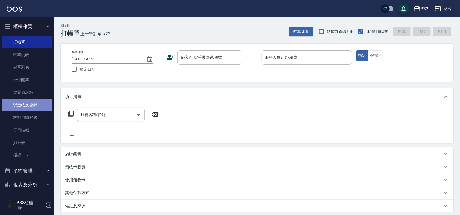
click at [30, 101] on link "現金收支登錄" at bounding box center [27, 104] width 50 height 12
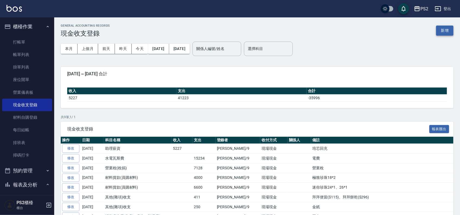
click at [442, 32] on button "新增" at bounding box center [444, 30] width 17 height 10
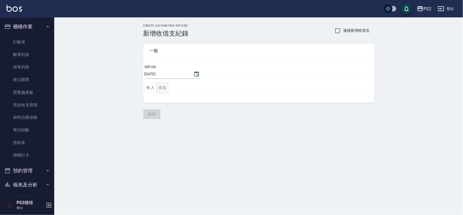
click at [165, 86] on button "支出" at bounding box center [162, 87] width 12 height 11
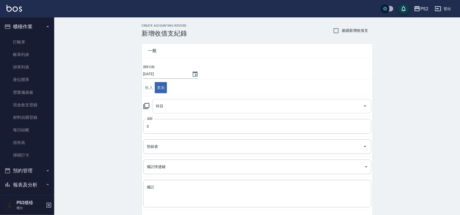
click at [174, 104] on input "科目" at bounding box center [258, 105] width 206 height 9
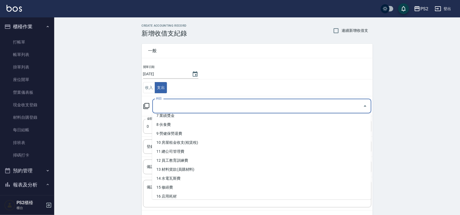
scroll to position [64, 0]
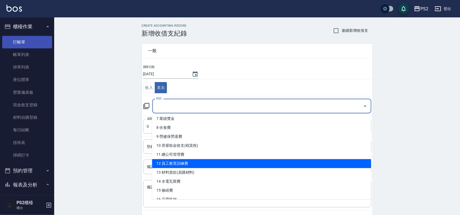
click at [31, 39] on link "打帳單" at bounding box center [27, 42] width 50 height 12
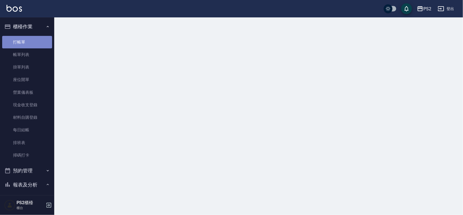
click at [31, 39] on link "打帳單" at bounding box center [27, 42] width 50 height 12
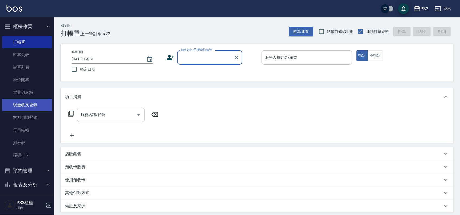
click at [41, 103] on link "現金收支登錄" at bounding box center [27, 104] width 50 height 12
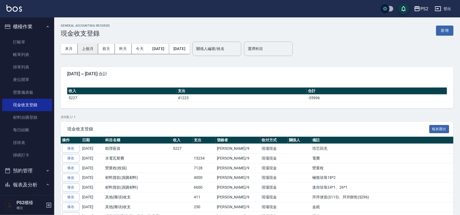
click at [92, 50] on button "上個月" at bounding box center [88, 49] width 21 height 10
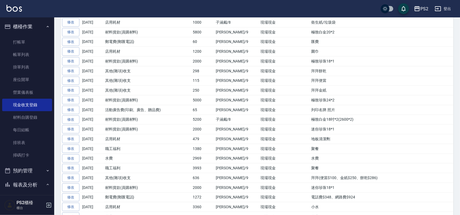
scroll to position [169, 0]
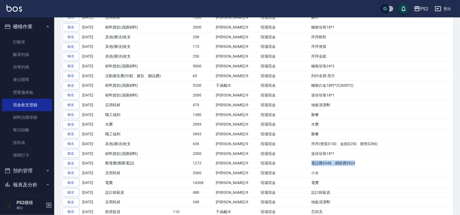
drag, startPoint x: 293, startPoint y: 166, endPoint x: 345, endPoint y: 166, distance: 52.1
click at [345, 166] on td "電話費$348、網路費$924" at bounding box center [381, 163] width 143 height 10
copy td "電話費$348、網路費$924"
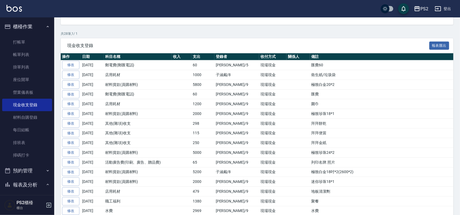
scroll to position [0, 0]
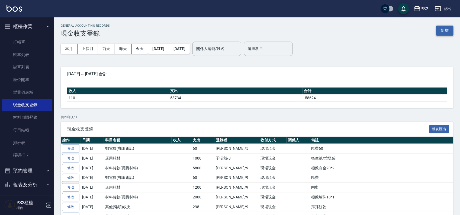
click at [443, 29] on button "新增" at bounding box center [444, 30] width 17 height 10
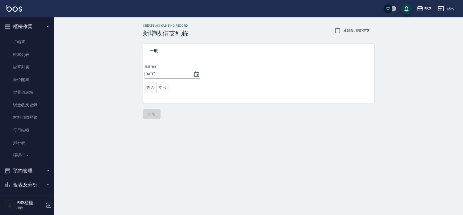
click at [152, 90] on button "收入" at bounding box center [151, 87] width 12 height 11
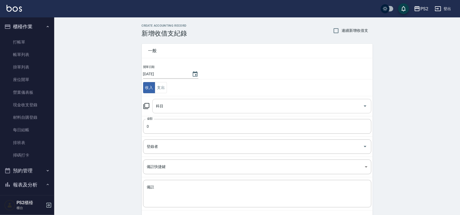
click at [191, 110] on input "科目" at bounding box center [258, 105] width 206 height 9
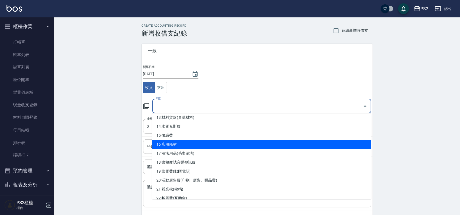
scroll to position [136, 0]
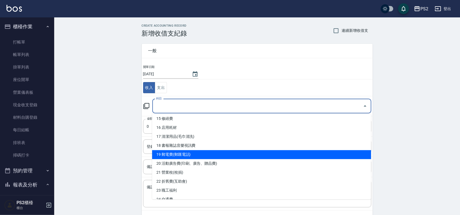
click at [191, 156] on li "19 郵電費(郵匯電話)" at bounding box center [261, 154] width 219 height 9
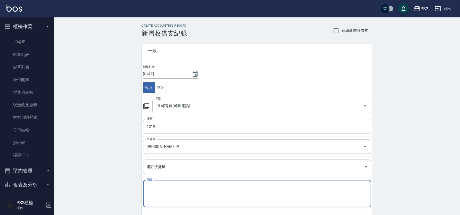
paste textarea "電話費$348、網路費$924"
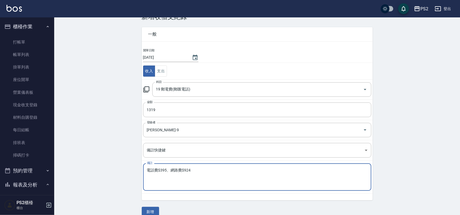
scroll to position [25, 0]
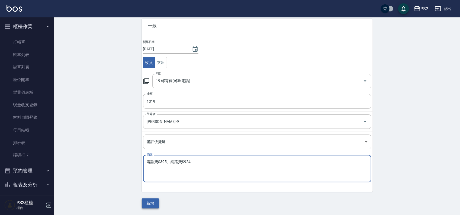
click at [150, 201] on button "新增" at bounding box center [150, 203] width 17 height 10
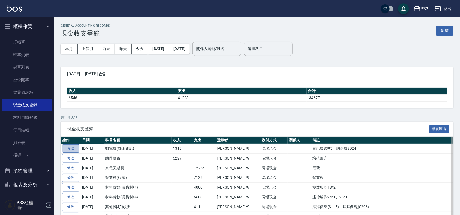
click at [71, 145] on link "修改" at bounding box center [70, 148] width 17 height 8
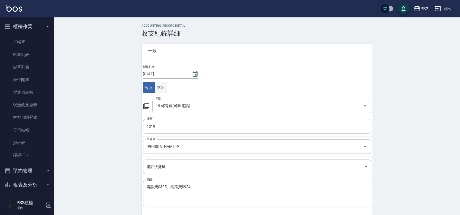
click at [159, 89] on button "支出" at bounding box center [161, 87] width 12 height 11
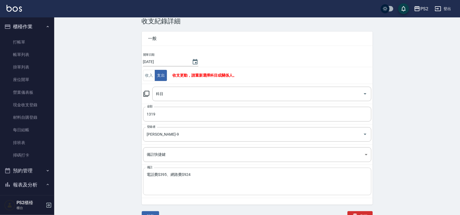
scroll to position [19, 0]
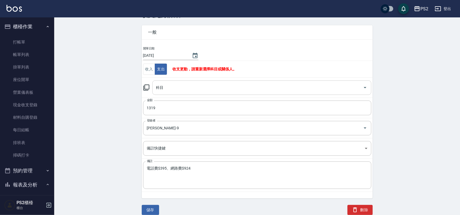
click at [179, 86] on input "科目" at bounding box center [258, 87] width 206 height 9
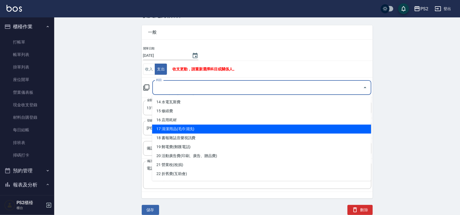
scroll to position [136, 0]
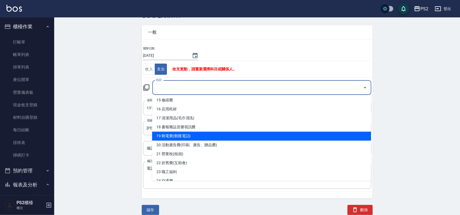
click at [189, 135] on li "19 郵電費(郵匯電話)" at bounding box center [261, 136] width 219 height 9
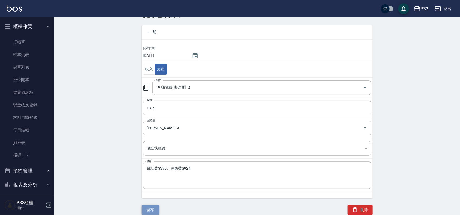
click at [149, 209] on button "儲存" at bounding box center [150, 209] width 17 height 10
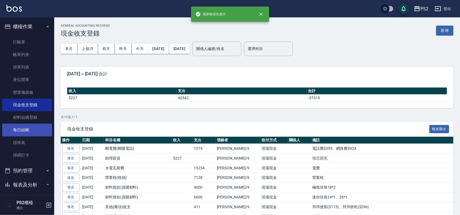
click at [30, 131] on link "每日結帳" at bounding box center [27, 129] width 50 height 12
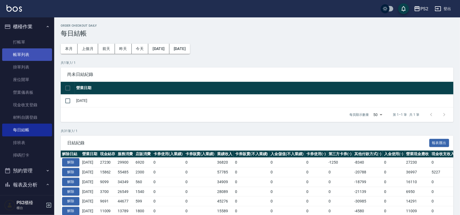
click at [33, 51] on link "帳單列表" at bounding box center [27, 54] width 50 height 12
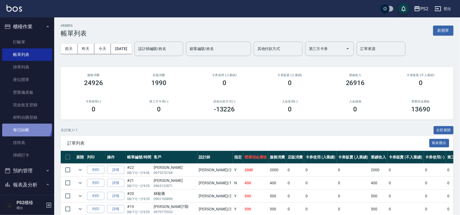
click at [25, 124] on link "每日結帳" at bounding box center [27, 129] width 50 height 12
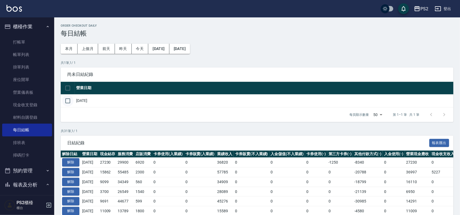
click at [67, 102] on input "checkbox" at bounding box center [67, 100] width 11 height 11
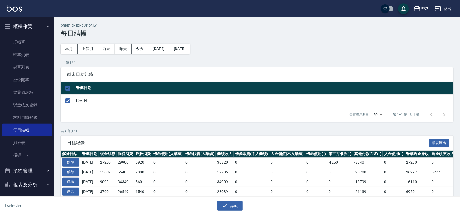
click at [235, 200] on div "結帳" at bounding box center [228, 203] width 228 height 14
click at [236, 203] on button "結帳" at bounding box center [229, 205] width 25 height 10
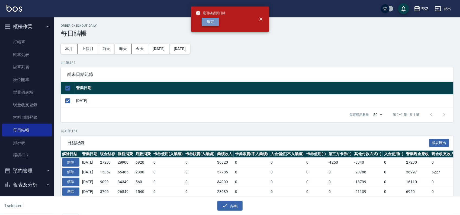
click at [206, 20] on button "確定" at bounding box center [210, 22] width 17 height 8
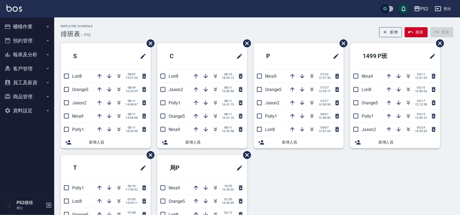
click at [222, 13] on div "PS2 登出" at bounding box center [230, 8] width 460 height 17
click at [215, 88] on icon "button" at bounding box center [215, 88] width 3 height 2
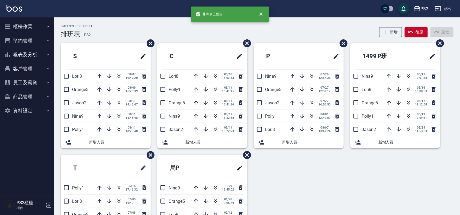
click at [210, 37] on div "Employee Schedule 排班表 — PS2 新增 復原 重做" at bounding box center [257, 30] width 393 height 13
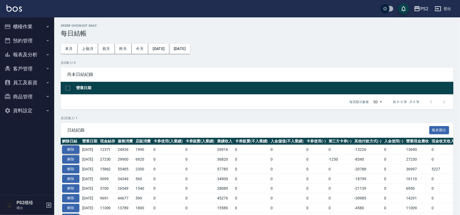
click at [72, 147] on button "解除" at bounding box center [70, 149] width 17 height 8
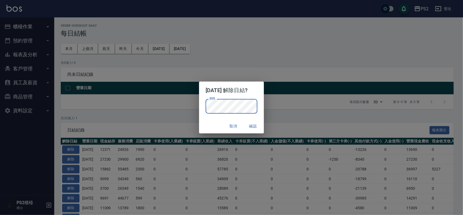
click at [250, 123] on button "確認" at bounding box center [252, 126] width 17 height 10
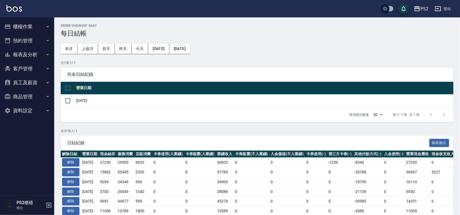
click at [34, 30] on button "櫃檯作業" at bounding box center [27, 27] width 50 height 14
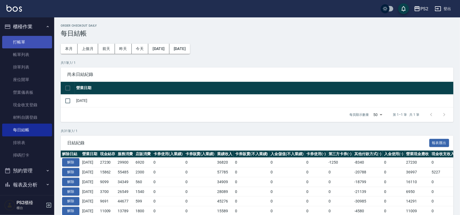
click at [28, 48] on link "打帳單" at bounding box center [27, 42] width 50 height 12
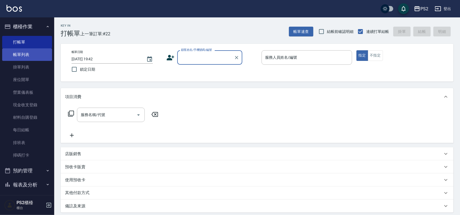
click at [36, 53] on link "帳單列表" at bounding box center [27, 54] width 50 height 12
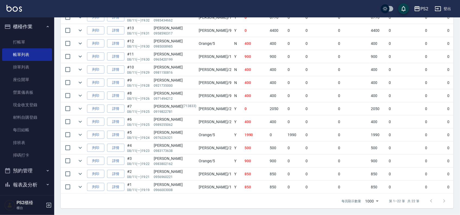
scroll to position [264, 0]
drag, startPoint x: 155, startPoint y: 123, endPoint x: 228, endPoint y: 125, distance: 73.5
click at [228, 128] on tr "列印 詳情 #5 08/11 (一) 19:24 黃靖然 0976226321 Orange /5 Y 1990 0 1990 0 0 1990 0 0 0 …" at bounding box center [306, 134] width 491 height 13
drag, startPoint x: 175, startPoint y: 116, endPoint x: 263, endPoint y: 116, distance: 87.3
click at [263, 116] on tr "列印 詳情 #6 08/11 (一) 19:25 林佳穎 0989255062 Jason /2 Y 400 400 0 0 0 400 0 0 0 0 0" at bounding box center [306, 121] width 491 height 13
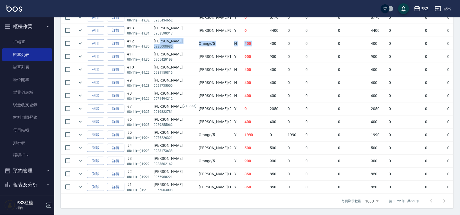
drag, startPoint x: 174, startPoint y: 32, endPoint x: 239, endPoint y: 36, distance: 65.7
click at [235, 37] on tr "列印 詳情 #12 08/11 (一) 19:30 王世丞 0985008985 Orange /5 N 400 400 0 0 0 400 0 0 0 0 0" at bounding box center [306, 43] width 491 height 13
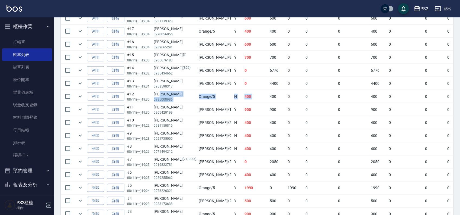
scroll to position [196, 0]
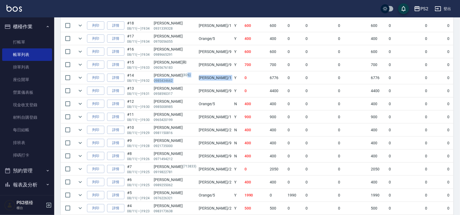
drag, startPoint x: 170, startPoint y: 75, endPoint x: 247, endPoint y: 75, distance: 77.0
click at [236, 75] on tr "列印 詳情 #14 08/11 (一) 19:32 楊凱婷 (826) 0985434662 Polly /1 Y 0 6776 0 0 0 6776 0 0…" at bounding box center [306, 77] width 491 height 13
click at [269, 75] on td "6776" at bounding box center [278, 77] width 18 height 13
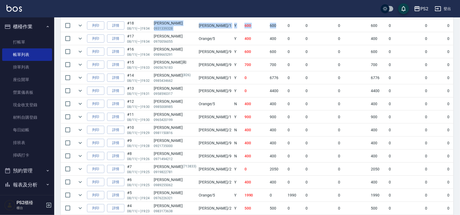
drag, startPoint x: 239, startPoint y: 25, endPoint x: 153, endPoint y: 22, distance: 85.8
click at [153, 22] on tr "列印 詳情 #18 08/11 (一) 19:34 蕭亞依 0931339328 Polly /1 Y 600 600 0 0 0 600 0 0 0 0 0" at bounding box center [306, 25] width 491 height 13
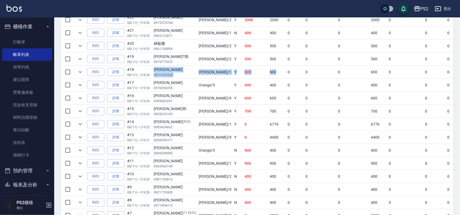
scroll to position [128, 0]
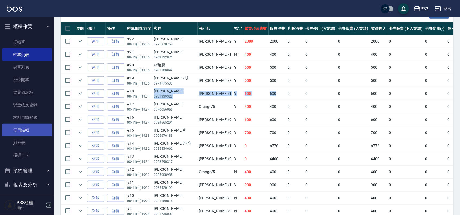
click at [33, 128] on link "每日結帳" at bounding box center [27, 129] width 50 height 12
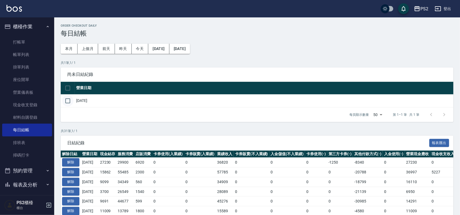
click at [69, 101] on input "checkbox" at bounding box center [67, 100] width 11 height 11
checkbox input "true"
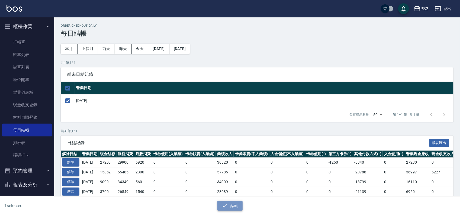
click at [232, 204] on button "結帳" at bounding box center [229, 205] width 25 height 10
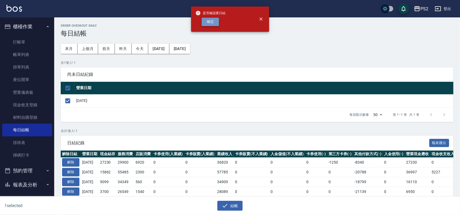
click at [205, 24] on button "確定" at bounding box center [210, 22] width 17 height 8
checkbox input "false"
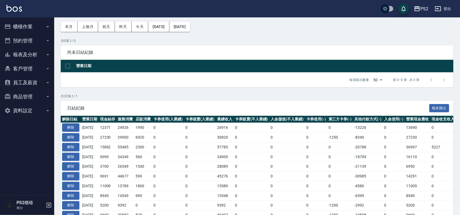
scroll to position [34, 0]
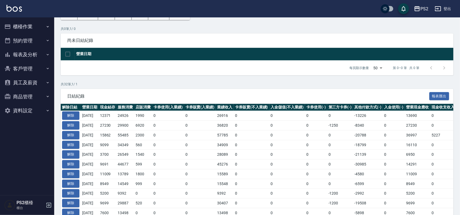
drag, startPoint x: 103, startPoint y: 175, endPoint x: 121, endPoint y: 175, distance: 18.4
click at [121, 175] on tr "解除 [DATE] 11009 13789 1800 0 0 15589 0 0 0 0 -4580 0 11009 0 0 0 [DATE]" at bounding box center [306, 174] width 490 height 10
click at [121, 175] on td "13789" at bounding box center [126, 174] width 18 height 10
drag, startPoint x: 98, startPoint y: 162, endPoint x: 126, endPoint y: 164, distance: 28.8
click at [125, 164] on tr "解除 [DATE] 9691 44677 599 0 0 45276 0 0 0 0 -30985 0 14291 0 -4600 0 [DATE]" at bounding box center [306, 164] width 490 height 10
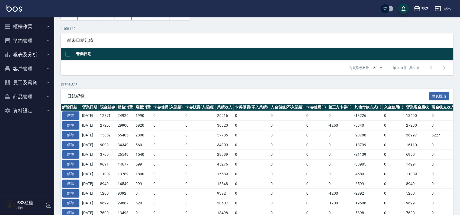
click at [129, 164] on td "44677" at bounding box center [126, 164] width 18 height 10
drag, startPoint x: 96, startPoint y: 151, endPoint x: 113, endPoint y: 156, distance: 17.9
click at [113, 156] on tr "解除 [DATE] 3700 26549 1540 0 0 28089 0 0 0 0 -21139 0 6950 0 -3250 0 [DATE]" at bounding box center [306, 154] width 490 height 10
click at [113, 156] on td "3700" at bounding box center [108, 154] width 18 height 10
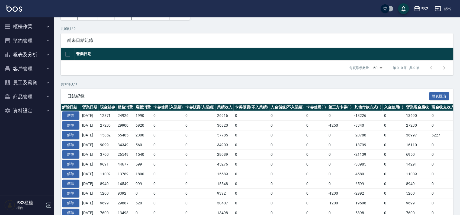
drag, startPoint x: 99, startPoint y: 143, endPoint x: 130, endPoint y: 148, distance: 31.3
click at [123, 147] on tr "解除 [DATE] 9099 34349 560 0 0 34909 0 0 0 0 -18799 0 16110 0 -7011 0 [DATE]" at bounding box center [306, 145] width 490 height 10
click at [130, 148] on td "34349" at bounding box center [126, 145] width 18 height 10
click at [117, 140] on td "15862" at bounding box center [108, 135] width 18 height 10
drag, startPoint x: 117, startPoint y: 140, endPoint x: 114, endPoint y: 138, distance: 3.5
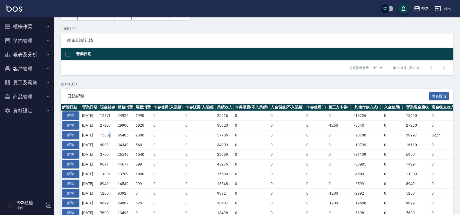
click at [114, 138] on td "15862" at bounding box center [108, 135] width 18 height 10
click at [21, 55] on button "報表及分析" at bounding box center [27, 54] width 50 height 14
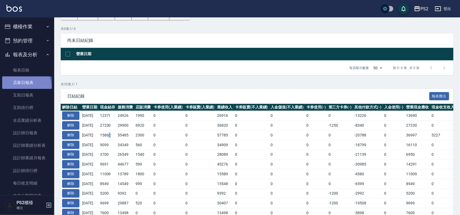
click at [25, 86] on link "店家日報表" at bounding box center [27, 82] width 50 height 12
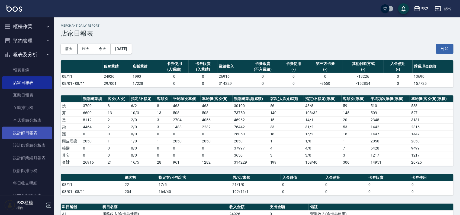
click at [30, 132] on link "設計師日報表" at bounding box center [27, 132] width 50 height 12
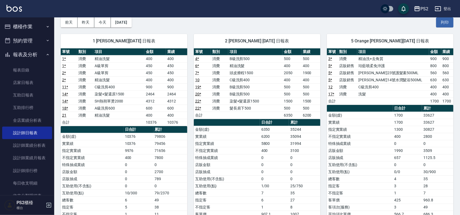
scroll to position [68, 0]
